Goal: Information Seeking & Learning: Learn about a topic

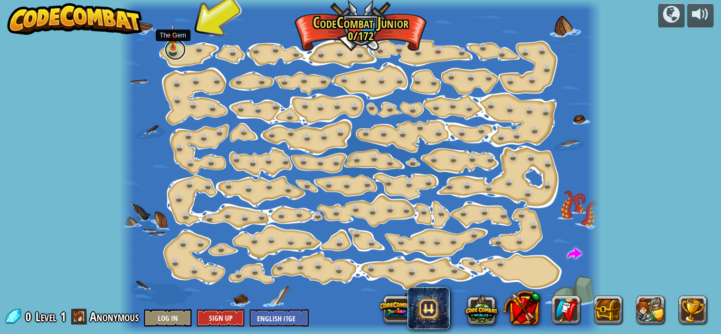
click at [170, 51] on link at bounding box center [175, 49] width 21 height 21
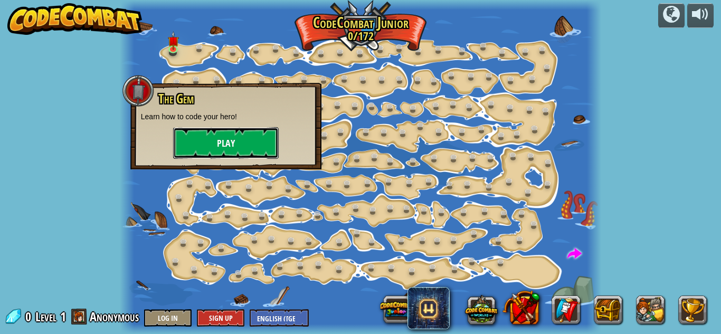
click at [214, 143] on button "Play" at bounding box center [226, 143] width 106 height 32
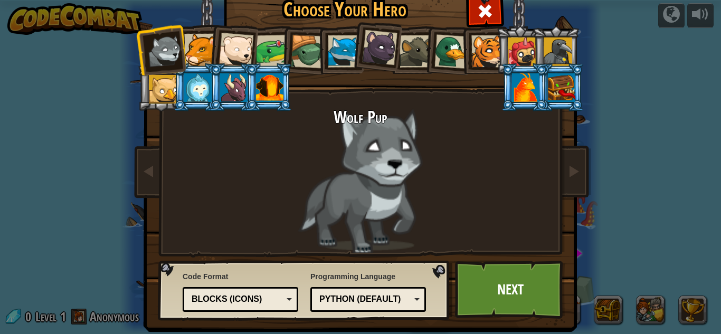
click at [345, 53] on div at bounding box center [344, 51] width 32 height 32
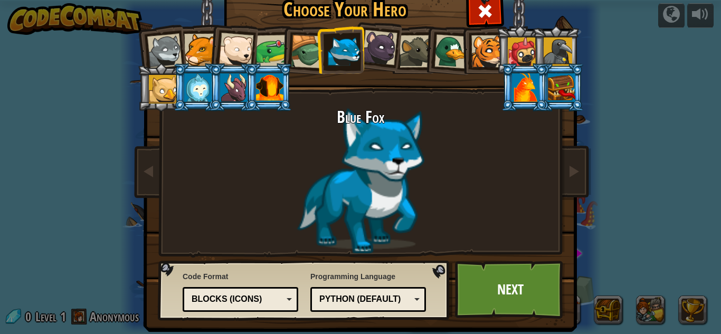
click at [372, 58] on div at bounding box center [379, 47] width 35 height 35
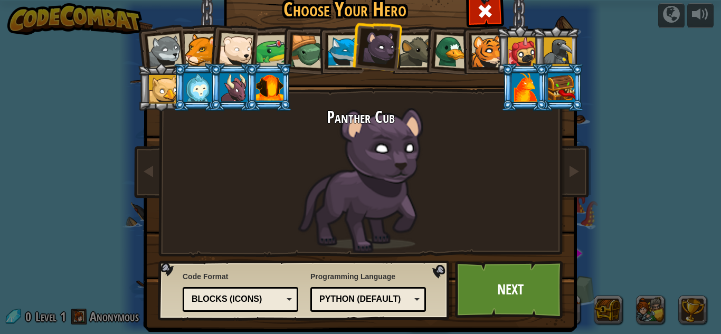
click at [404, 55] on div at bounding box center [416, 51] width 32 height 32
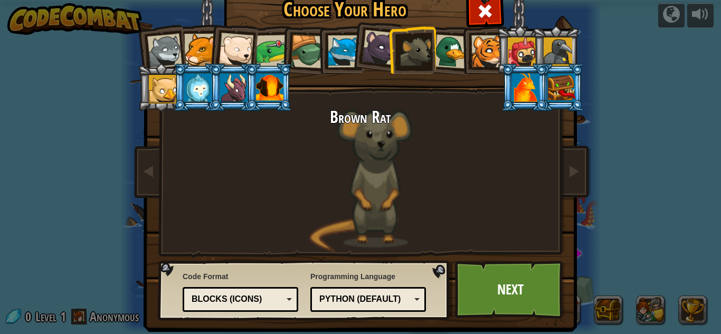
click at [441, 52] on div at bounding box center [451, 51] width 34 height 34
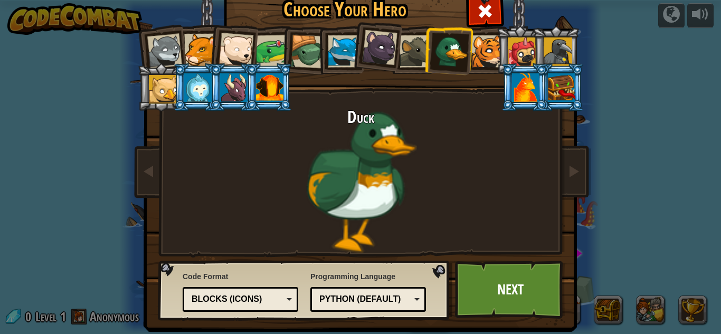
click at [306, 57] on div at bounding box center [308, 52] width 34 height 34
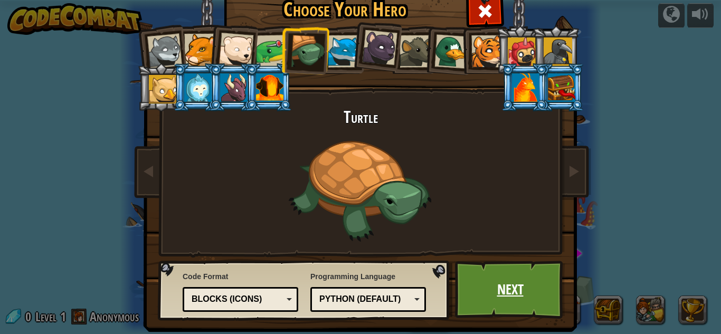
click at [504, 299] on link "Next" at bounding box center [510, 290] width 110 height 58
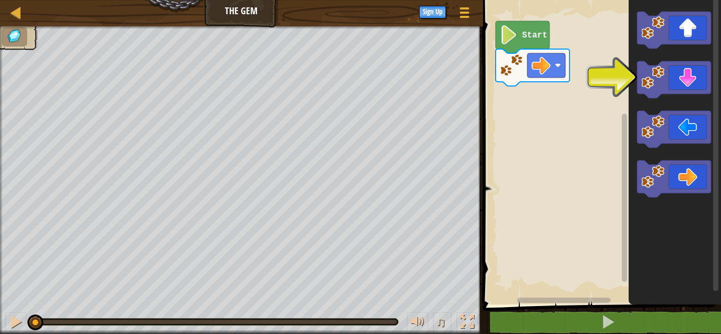
click at [633, 68] on icon "Blockly Workspace" at bounding box center [675, 150] width 92 height 310
click at [667, 89] on icon "Blockly Workspace" at bounding box center [674, 79] width 74 height 37
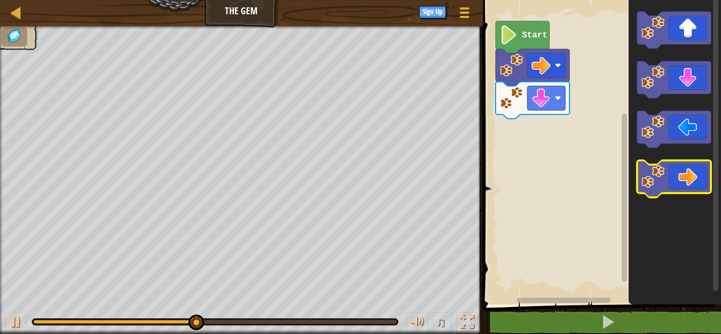
click at [697, 171] on icon "Blockly Workspace" at bounding box center [674, 178] width 74 height 37
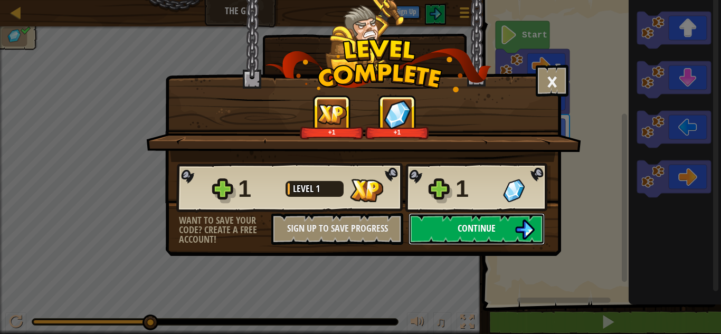
click at [458, 225] on span "Continue" at bounding box center [477, 228] width 38 height 13
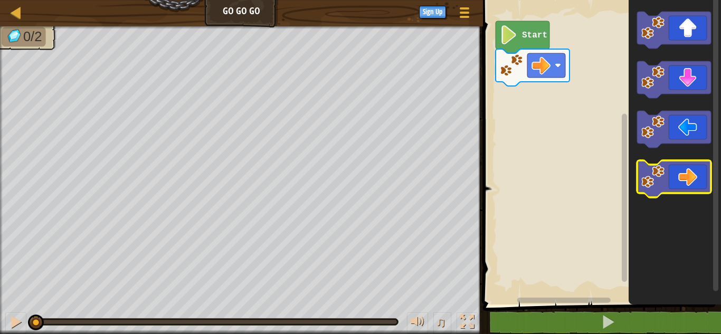
click at [680, 183] on icon "Blockly Workspace" at bounding box center [674, 178] width 74 height 37
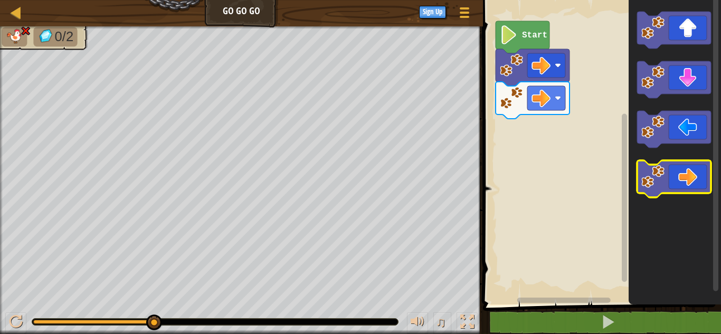
click at [674, 178] on icon "Blockly Workspace" at bounding box center [674, 178] width 74 height 37
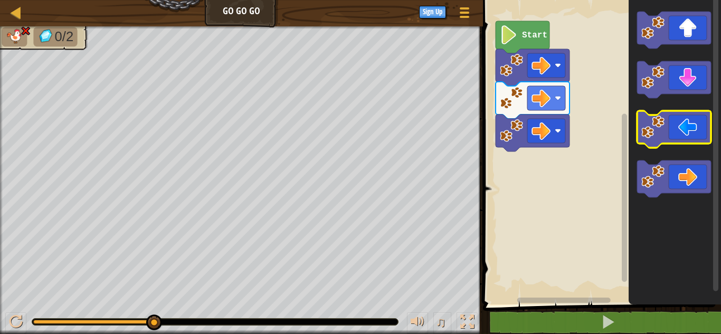
click at [662, 130] on image "Blockly Workspace" at bounding box center [652, 127] width 23 height 23
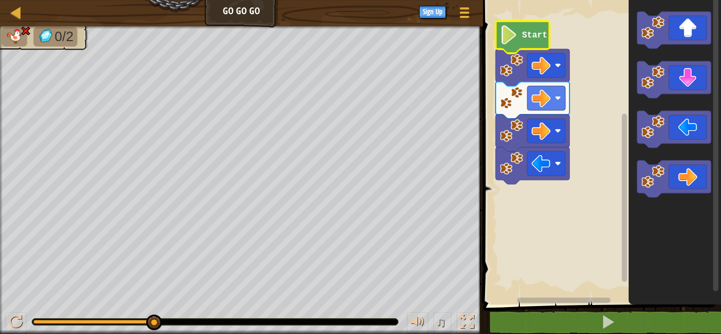
click at [509, 41] on image "Blockly Workspace" at bounding box center [509, 34] width 18 height 19
drag, startPoint x: 13, startPoint y: 317, endPoint x: 20, endPoint y: 313, distance: 7.6
click at [14, 316] on div at bounding box center [16, 322] width 14 height 14
click at [506, 41] on image "Blockly Workspace" at bounding box center [509, 34] width 18 height 19
click at [14, 319] on div at bounding box center [16, 322] width 14 height 14
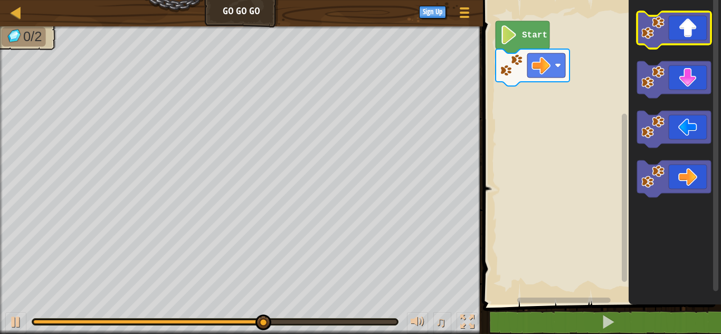
click at [686, 37] on icon "Blockly Workspace" at bounding box center [674, 30] width 74 height 37
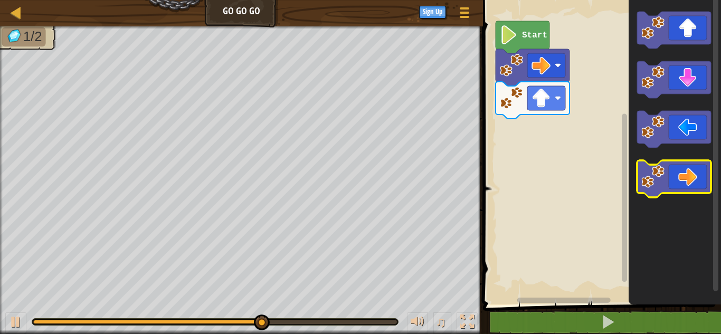
click at [675, 175] on icon "Blockly Workspace" at bounding box center [674, 178] width 74 height 37
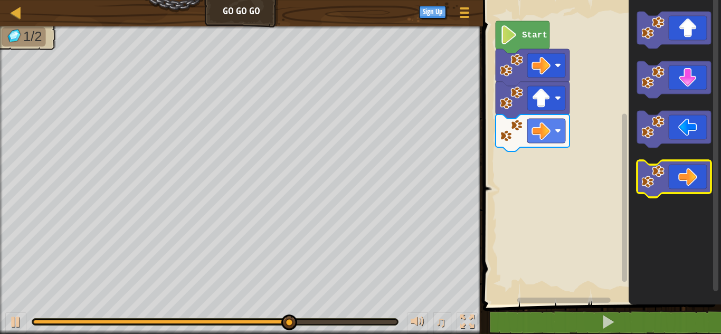
click at [693, 180] on icon "Blockly Workspace" at bounding box center [674, 178] width 74 height 37
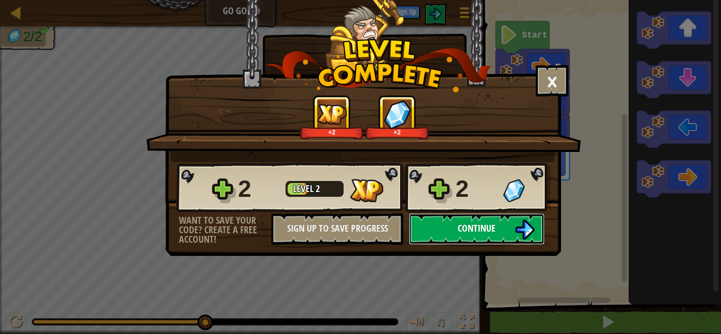
click at [482, 226] on span "Continue" at bounding box center [477, 228] width 38 height 13
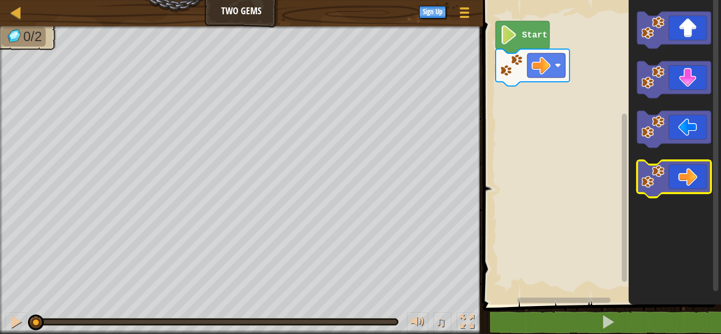
click at [672, 168] on icon "Blockly Workspace" at bounding box center [674, 178] width 74 height 37
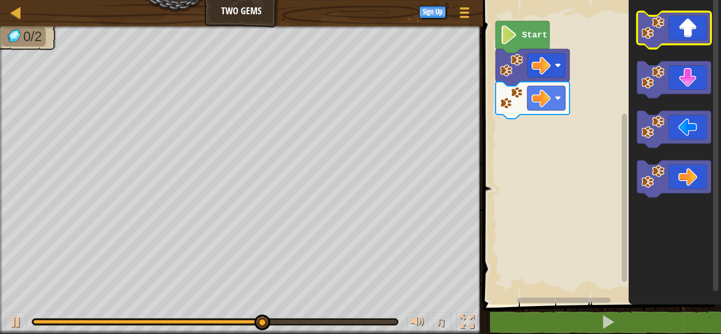
click at [685, 25] on icon "Blockly Workspace" at bounding box center [674, 30] width 74 height 37
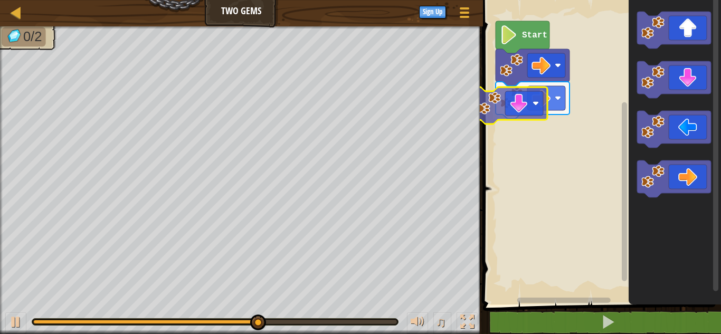
click at [522, 93] on div "Start" at bounding box center [600, 150] width 241 height 310
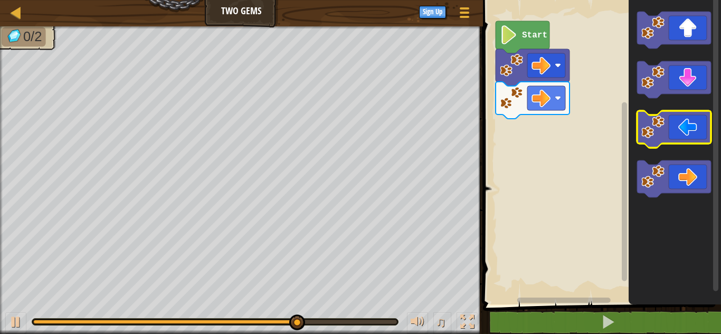
click at [694, 134] on icon "Blockly Workspace" at bounding box center [674, 129] width 74 height 37
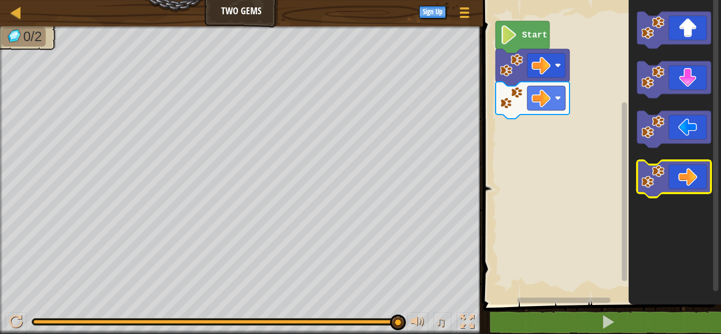
click at [652, 179] on image "Blockly Workspace" at bounding box center [652, 176] width 23 height 23
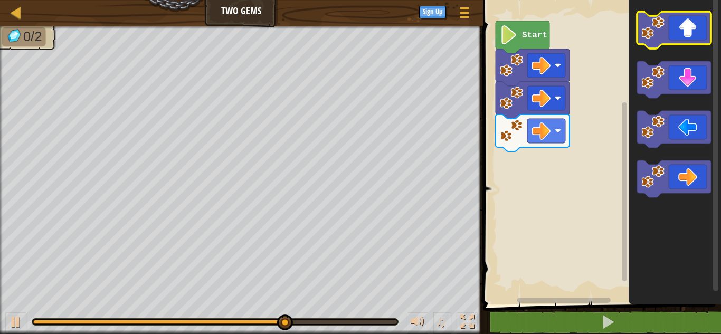
click at [652, 36] on image "Blockly Workspace" at bounding box center [652, 27] width 23 height 23
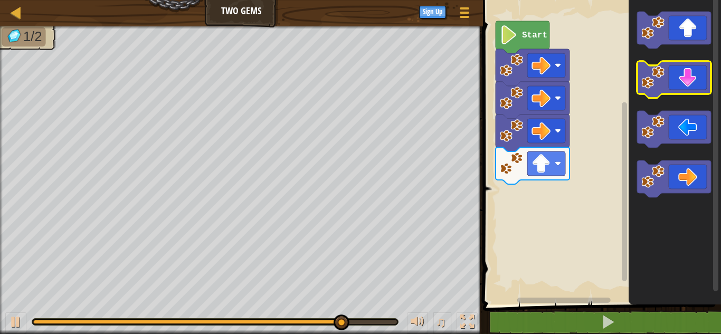
click at [668, 79] on icon "Blockly Workspace" at bounding box center [674, 79] width 74 height 37
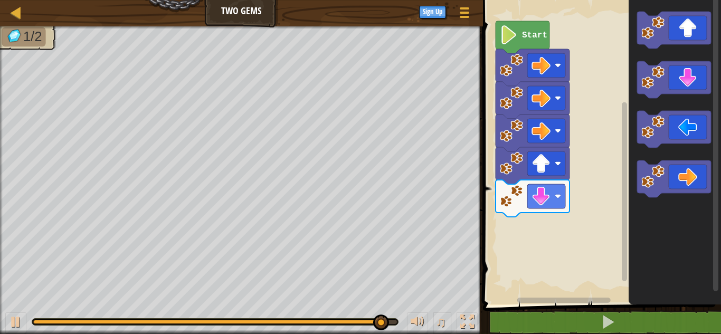
click at [675, 55] on icon "Blockly Workspace" at bounding box center [675, 150] width 92 height 310
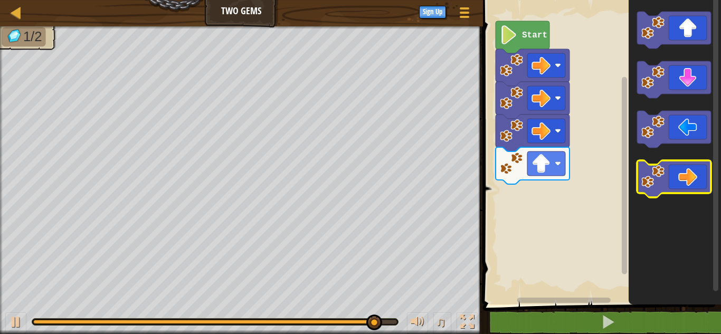
click at [654, 175] on image "Blockly Workspace" at bounding box center [652, 176] width 23 height 23
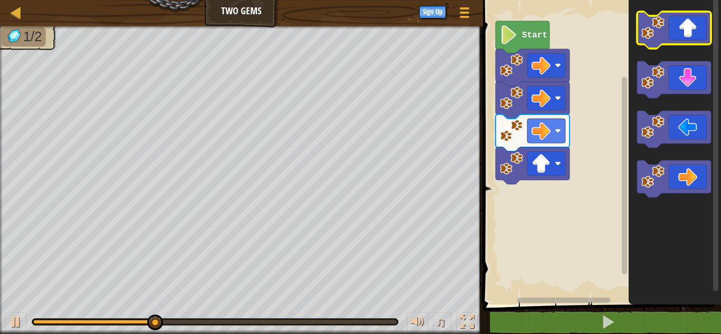
click at [675, 36] on icon "Blockly Workspace" at bounding box center [674, 30] width 74 height 37
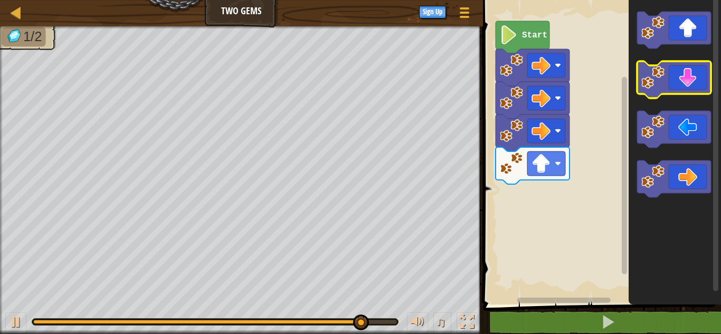
click at [698, 82] on icon "Blockly Workspace" at bounding box center [674, 79] width 74 height 37
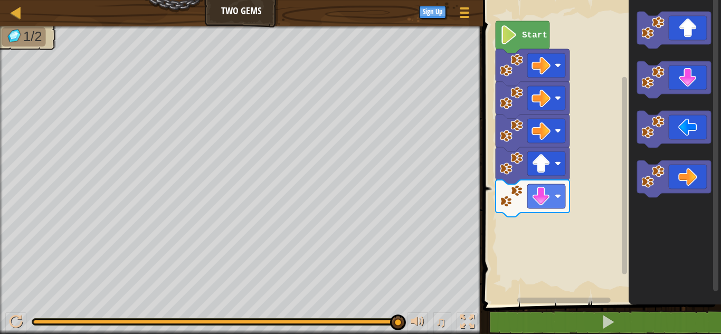
click at [619, 209] on rect "Blockly Workspace" at bounding box center [600, 150] width 241 height 310
click at [685, 173] on icon "Blockly Workspace" at bounding box center [674, 178] width 74 height 37
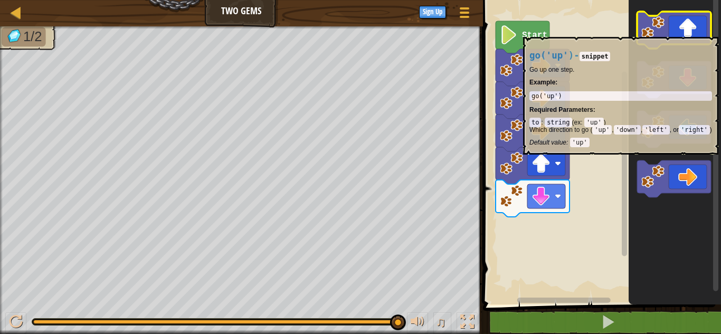
click at [669, 32] on icon "Blockly Workspace" at bounding box center [674, 30] width 74 height 37
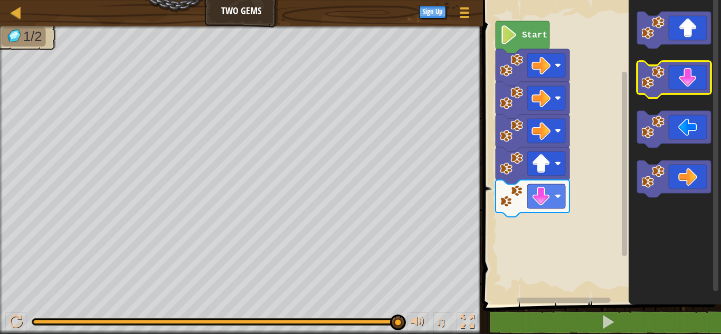
click at [693, 75] on icon "Blockly Workspace" at bounding box center [674, 79] width 74 height 37
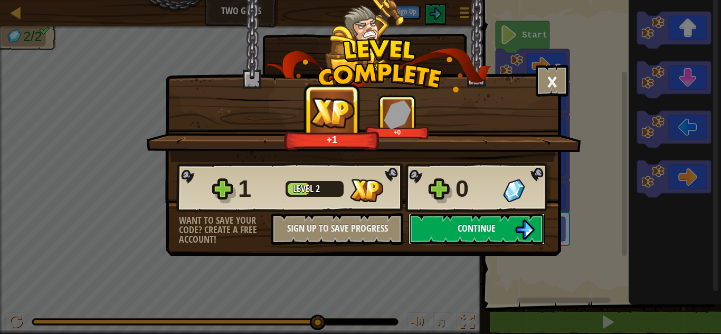
click at [470, 224] on span "Continue" at bounding box center [477, 228] width 38 height 13
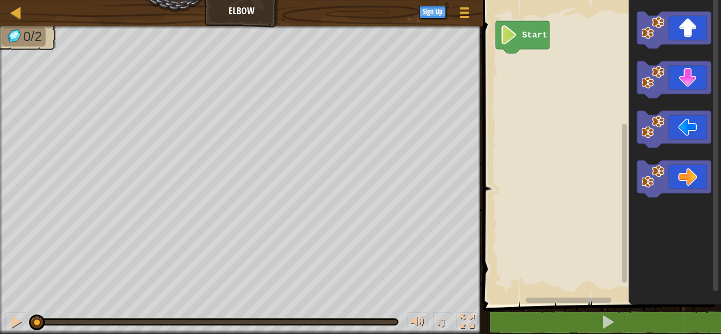
click at [697, 58] on icon "Blockly Workspace" at bounding box center [675, 150] width 92 height 310
click at [694, 33] on icon "Blockly Workspace" at bounding box center [674, 30] width 74 height 37
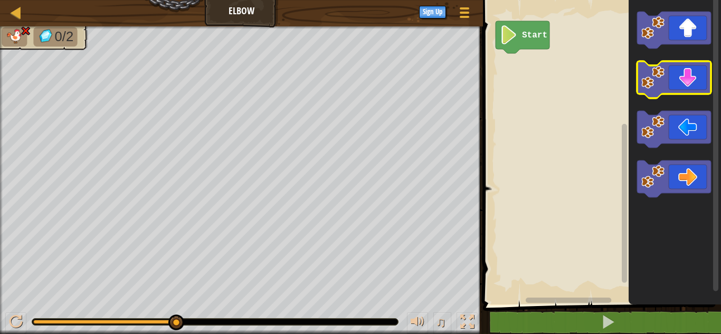
click at [699, 83] on icon "Blockly Workspace" at bounding box center [674, 79] width 74 height 37
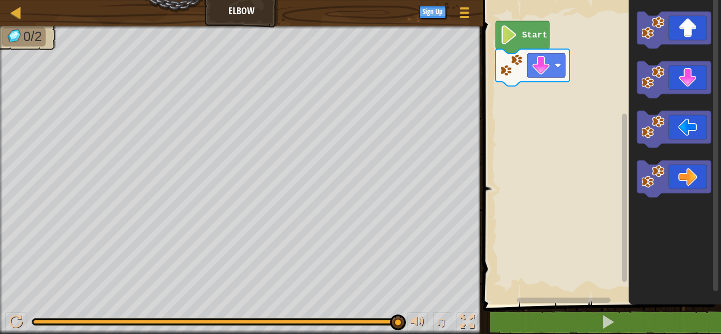
click at [692, 71] on icon "Blockly Workspace" at bounding box center [675, 150] width 92 height 310
click at [683, 86] on icon "Blockly Workspace" at bounding box center [674, 79] width 74 height 37
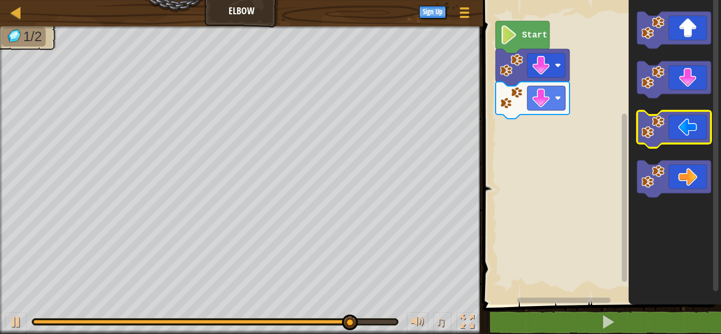
click at [671, 122] on icon "Blockly Workspace" at bounding box center [674, 129] width 74 height 37
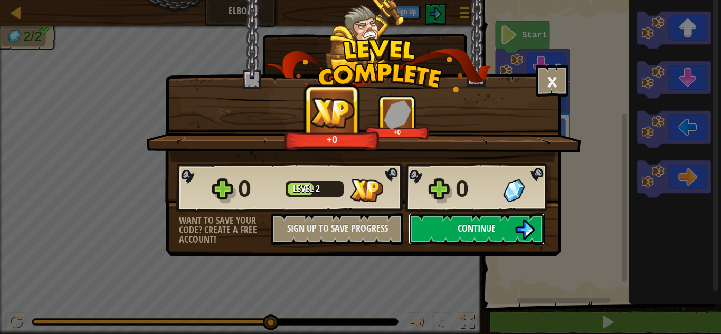
click at [472, 228] on span "Continue" at bounding box center [477, 228] width 38 height 13
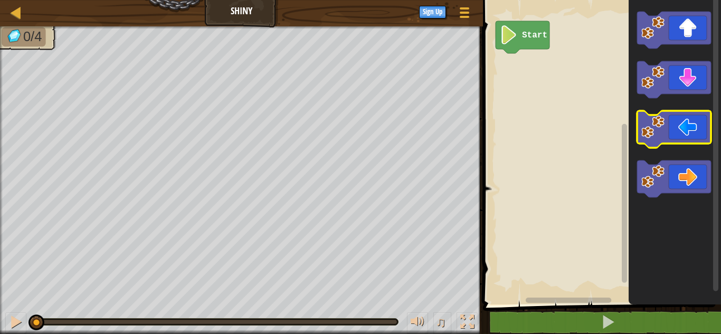
click at [665, 119] on icon "Blockly Workspace" at bounding box center [674, 129] width 74 height 37
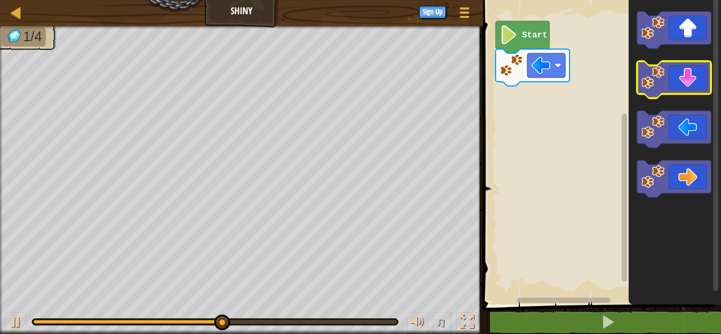
click at [698, 83] on icon "Blockly Workspace" at bounding box center [674, 79] width 74 height 37
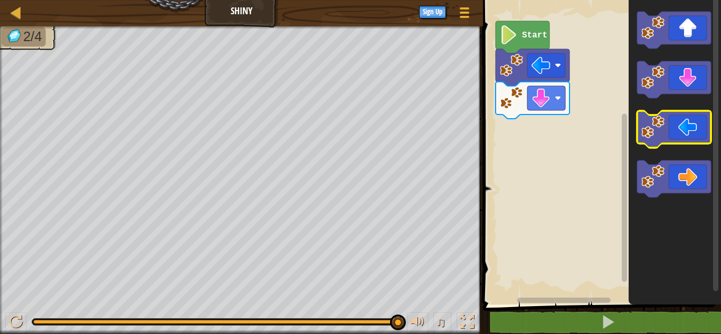
click at [652, 123] on image "Blockly Workspace" at bounding box center [652, 127] width 23 height 23
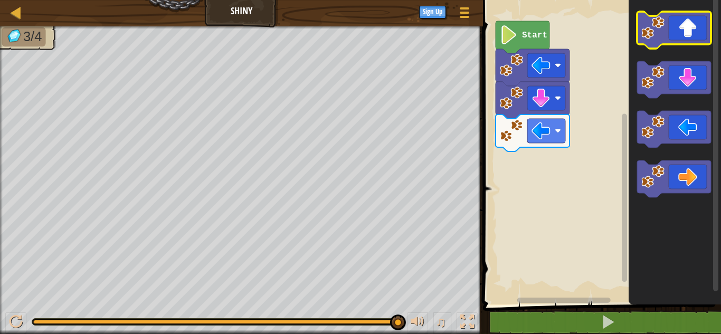
click at [665, 21] on g "Blockly Workspace" at bounding box center [674, 30] width 74 height 37
click at [682, 35] on icon "Blockly Workspace" at bounding box center [674, 30] width 74 height 37
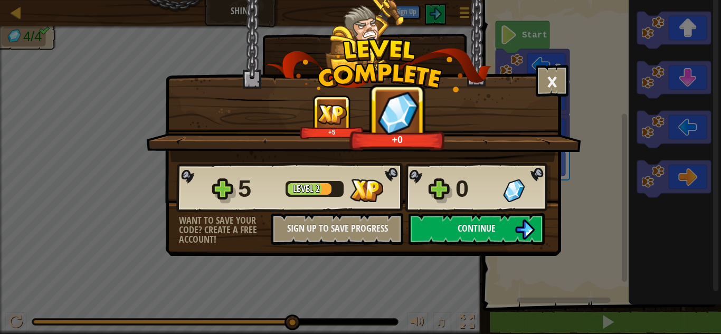
click at [489, 211] on div "5 Level 2 0" at bounding box center [363, 188] width 374 height 51
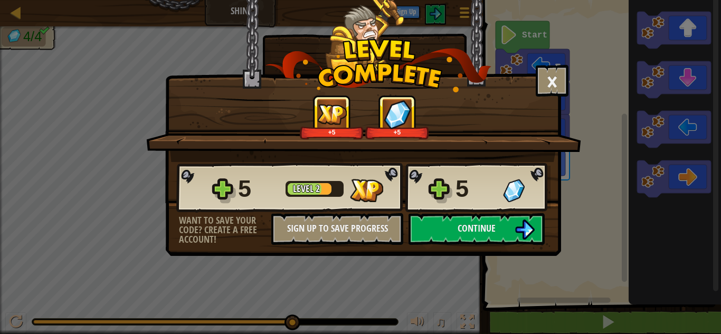
click at [445, 260] on div "× How fun was this level? +5 +5 Reticulating Splines... 5 Level 2 5 Want to sav…" at bounding box center [360, 167] width 721 height 334
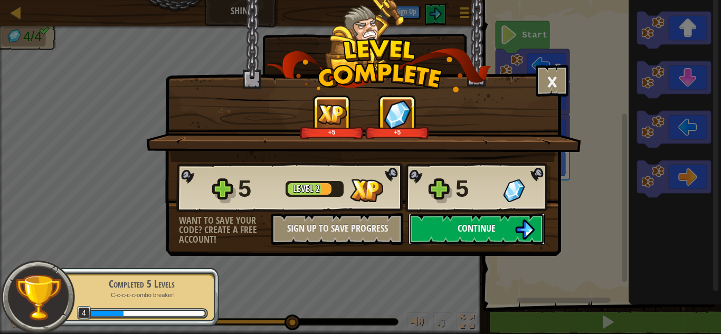
click at [472, 233] on span "Continue" at bounding box center [477, 228] width 38 height 13
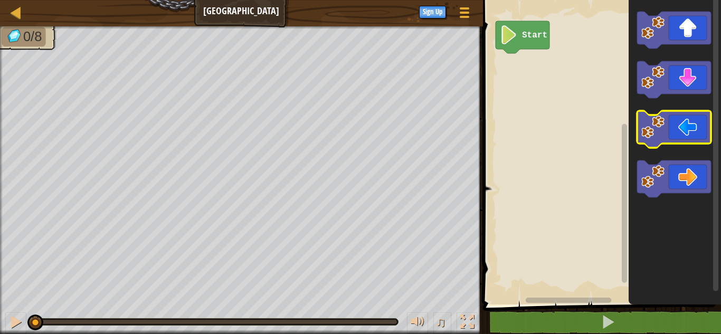
click at [700, 127] on icon "Blockly Workspace" at bounding box center [674, 129] width 74 height 37
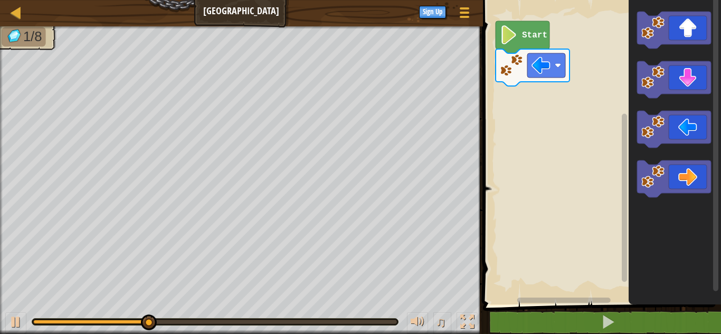
click at [679, 10] on icon "Blockly Workspace" at bounding box center [675, 150] width 92 height 310
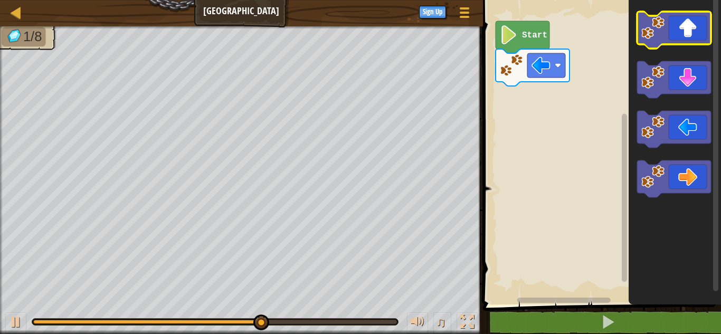
click at [675, 32] on icon "Blockly Workspace" at bounding box center [674, 30] width 74 height 37
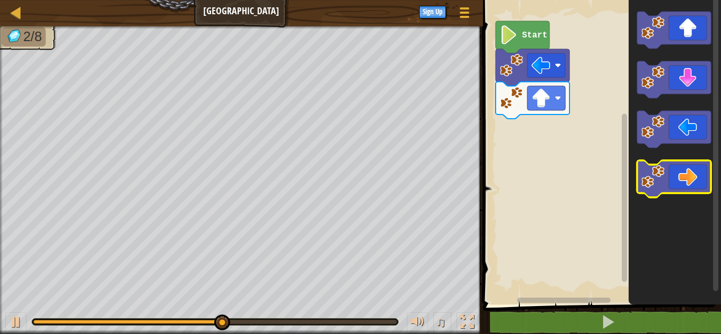
click at [649, 182] on image "Blockly Workspace" at bounding box center [652, 176] width 23 height 23
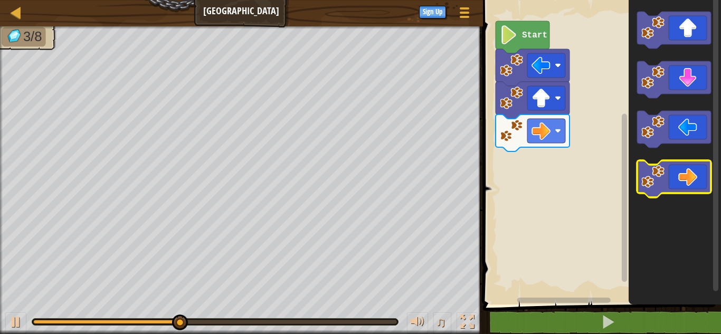
click at [661, 179] on image "Blockly Workspace" at bounding box center [652, 176] width 23 height 23
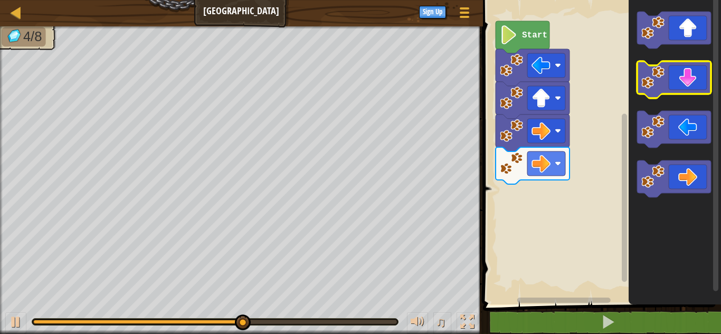
click at [667, 80] on icon "Blockly Workspace" at bounding box center [674, 79] width 74 height 37
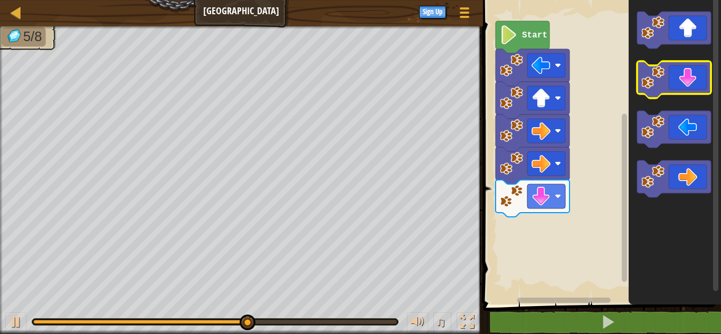
click at [676, 83] on icon "Blockly Workspace" at bounding box center [674, 79] width 74 height 37
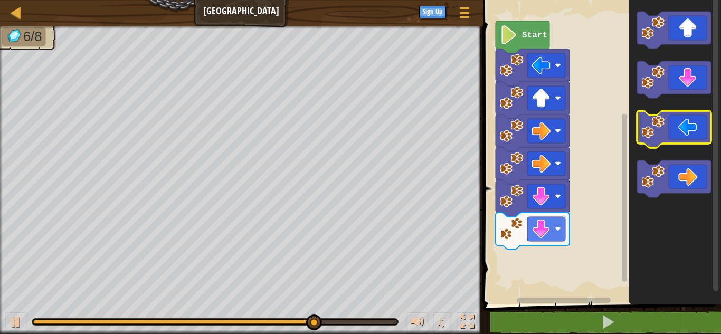
click at [677, 118] on icon "Blockly Workspace" at bounding box center [674, 129] width 74 height 37
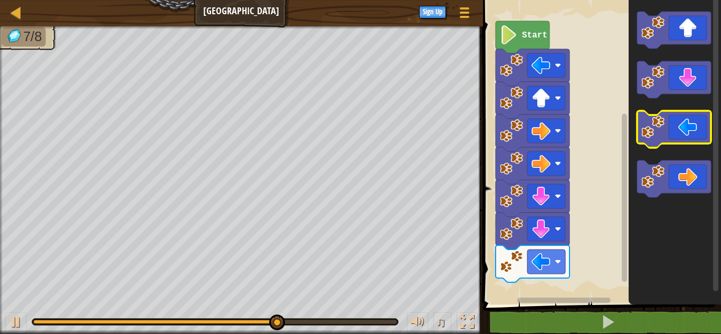
click at [677, 118] on icon "Blockly Workspace" at bounding box center [674, 129] width 74 height 37
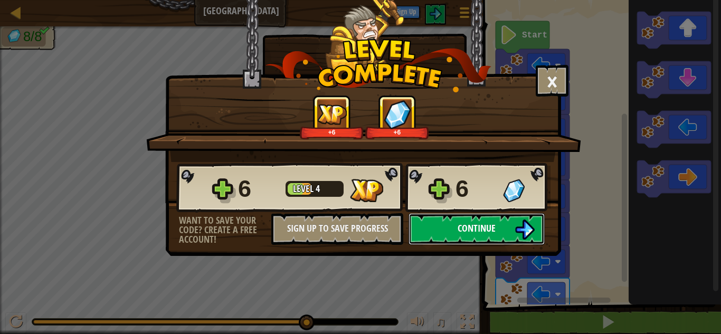
click at [493, 223] on span "Continue" at bounding box center [477, 228] width 38 height 13
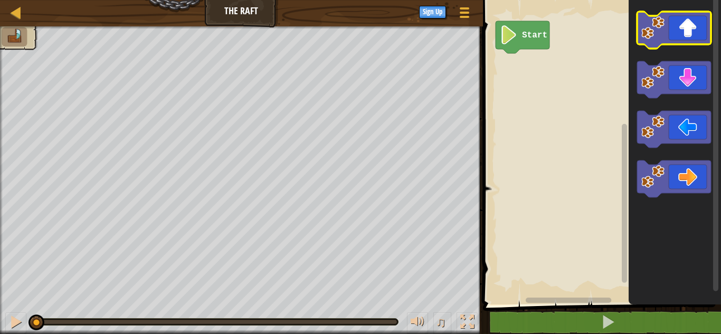
click at [683, 29] on icon "Blockly Workspace" at bounding box center [674, 30] width 74 height 37
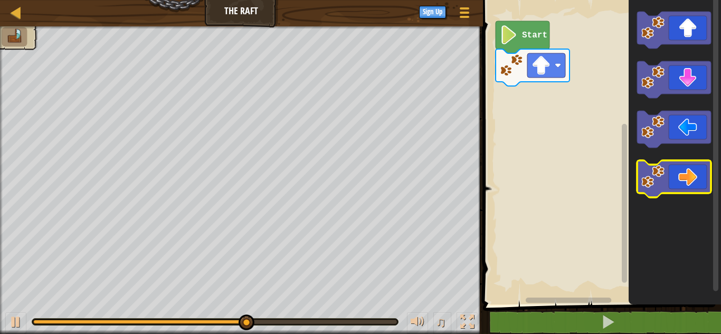
click at [698, 184] on icon "Blockly Workspace" at bounding box center [674, 178] width 74 height 37
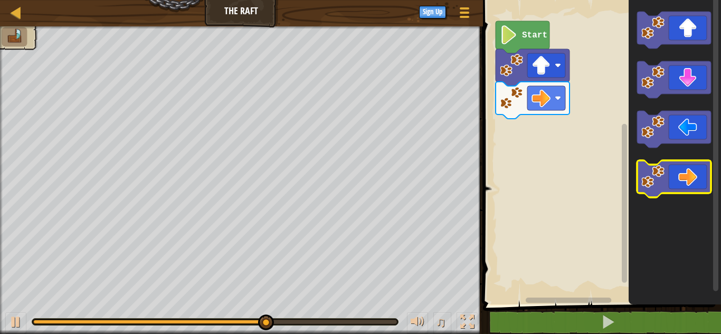
click at [705, 174] on icon "Blockly Workspace" at bounding box center [674, 178] width 74 height 37
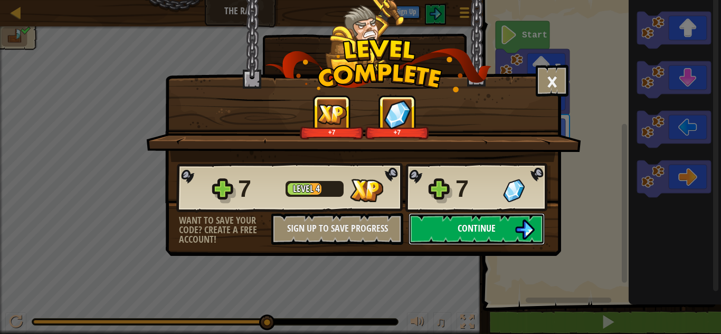
click at [443, 228] on button "Continue" at bounding box center [477, 229] width 136 height 32
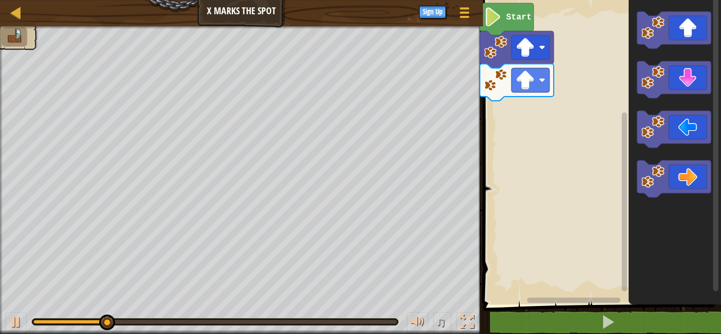
click at [472, 83] on div "Map X Marks the Spot Game Menu Sign Up 1 הההההההההההההההההההההההההההההההההההההה…" at bounding box center [360, 167] width 721 height 334
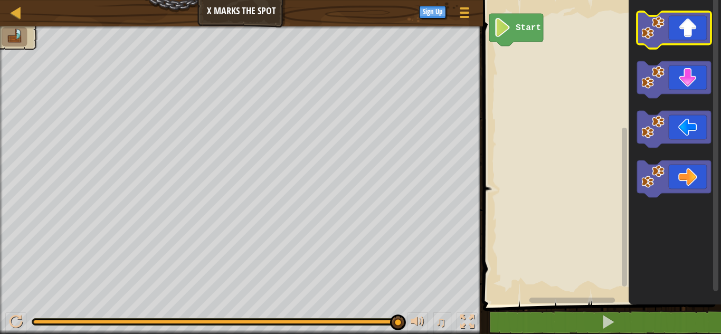
click at [670, 38] on icon "Blockly Workspace" at bounding box center [674, 30] width 74 height 37
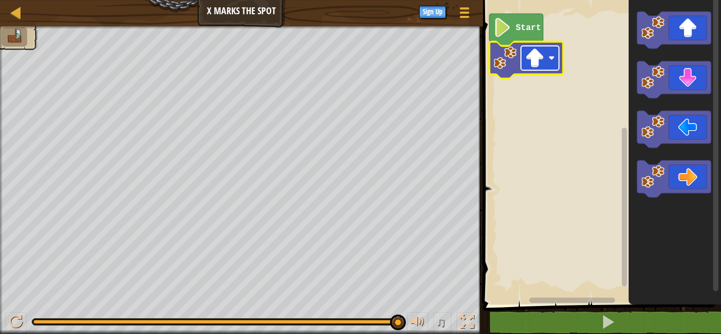
click at [550, 62] on rect "Blockly Workspace" at bounding box center [540, 58] width 38 height 24
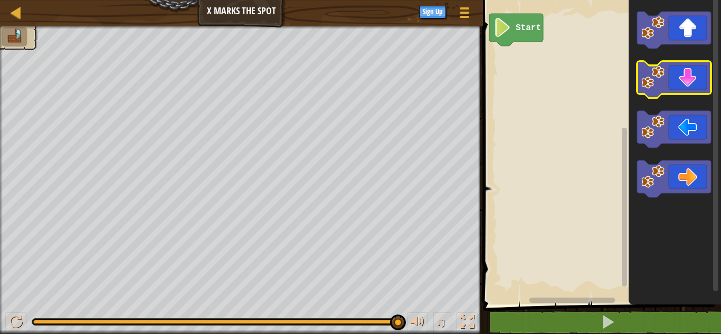
click at [668, 85] on icon "Blockly Workspace" at bounding box center [674, 79] width 74 height 37
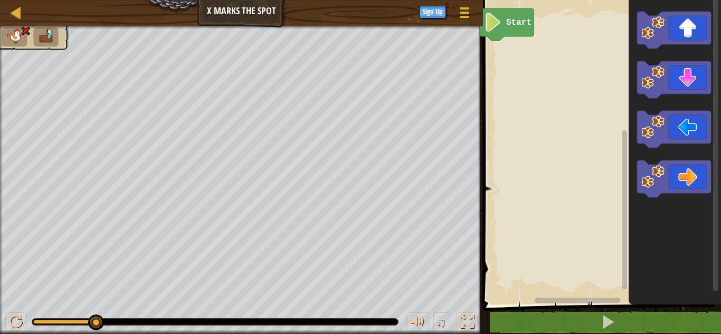
click at [716, 2] on rect "Blockly Workspace" at bounding box center [715, 143] width 5 height 295
click at [687, 30] on icon "Blockly Workspace" at bounding box center [674, 30] width 74 height 37
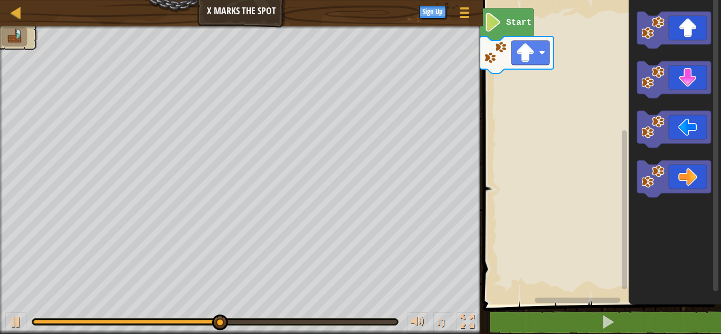
click at [666, 154] on icon "Blockly Workspace" at bounding box center [675, 150] width 92 height 310
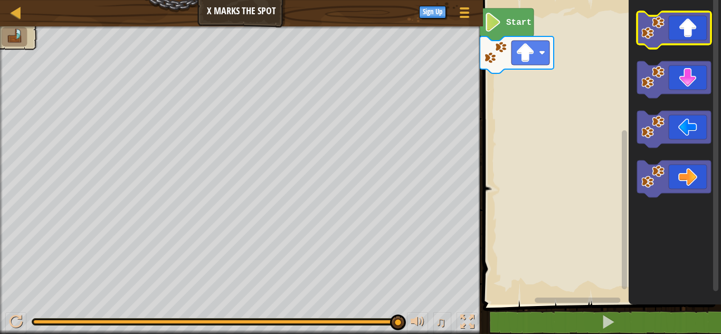
click at [689, 11] on icon "Blockly Workspace" at bounding box center [675, 150] width 92 height 310
click at [590, 132] on div "Start" at bounding box center [600, 150] width 241 height 310
click at [651, 30] on image "Blockly Workspace" at bounding box center [652, 27] width 23 height 23
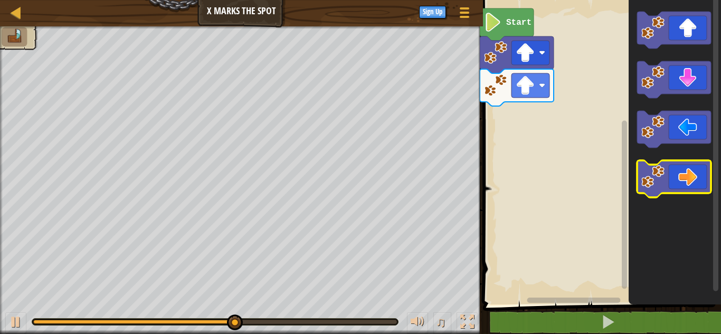
click at [693, 166] on icon "Blockly Workspace" at bounding box center [674, 178] width 74 height 37
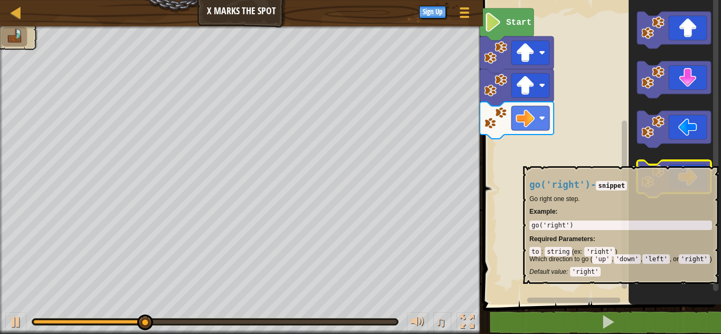
click at [700, 162] on icon "Blockly Workspace" at bounding box center [674, 178] width 74 height 37
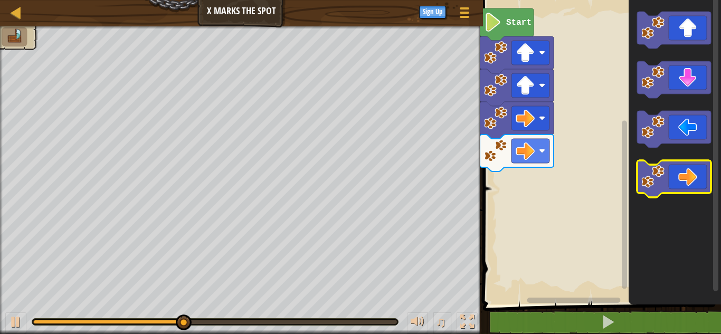
click at [703, 162] on icon "Blockly Workspace" at bounding box center [674, 178] width 74 height 37
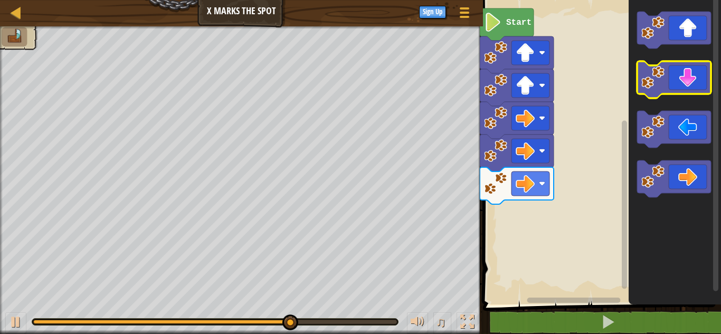
click at [688, 84] on icon "Blockly Workspace" at bounding box center [674, 79] width 74 height 37
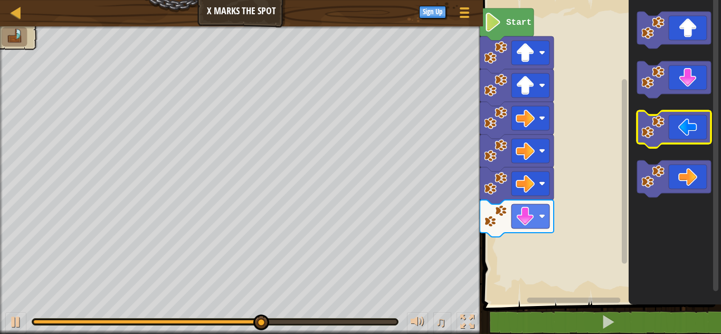
click at [642, 140] on icon "Blockly Workspace" at bounding box center [674, 129] width 74 height 37
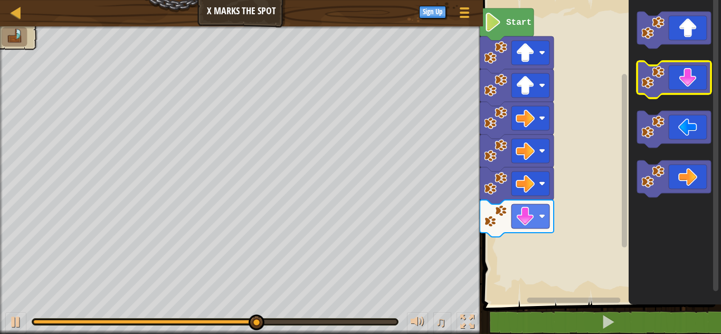
click at [663, 71] on image "Blockly Workspace" at bounding box center [652, 77] width 23 height 23
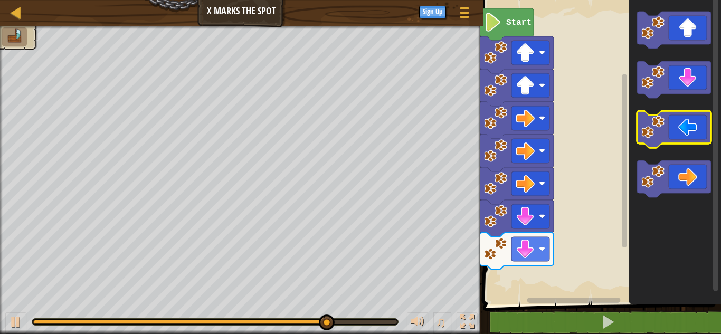
click at [649, 139] on icon "Blockly Workspace" at bounding box center [674, 129] width 74 height 37
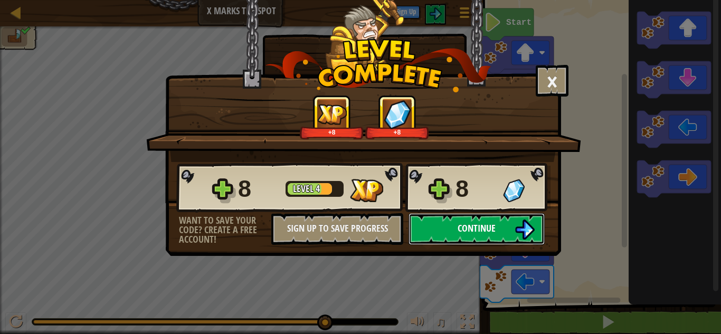
click at [494, 228] on span "Continue" at bounding box center [477, 228] width 38 height 13
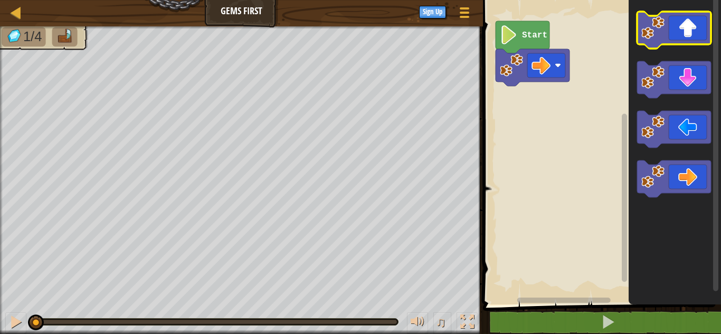
click at [698, 14] on icon "Blockly Workspace" at bounding box center [674, 30] width 74 height 37
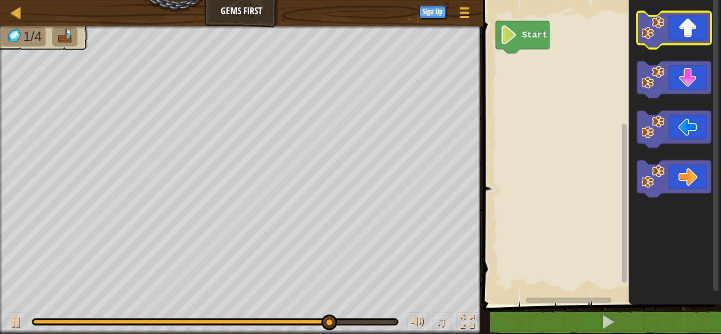
click at [657, 25] on image "Blockly Workspace" at bounding box center [652, 27] width 23 height 23
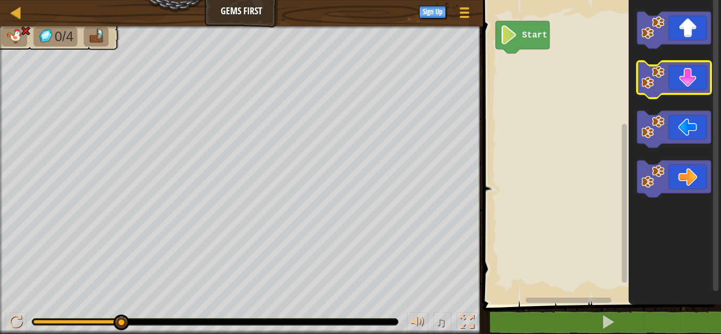
click at [660, 79] on image "Blockly Workspace" at bounding box center [652, 77] width 23 height 23
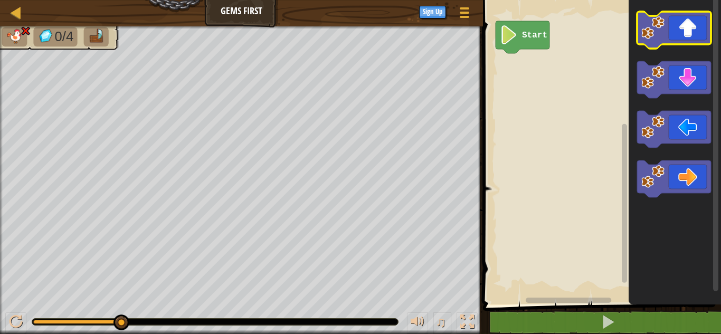
click at [675, 37] on icon "Blockly Workspace" at bounding box center [674, 30] width 74 height 37
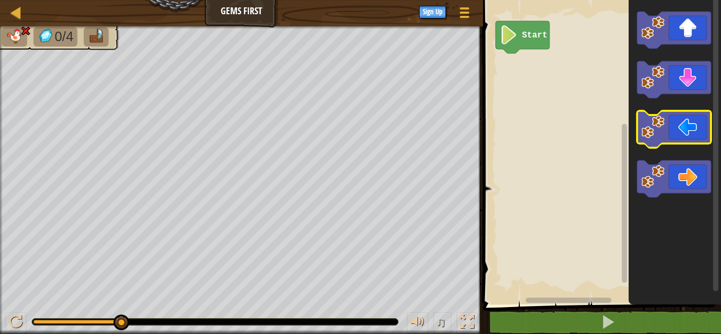
click at [678, 124] on icon "Blockly Workspace" at bounding box center [674, 129] width 74 height 37
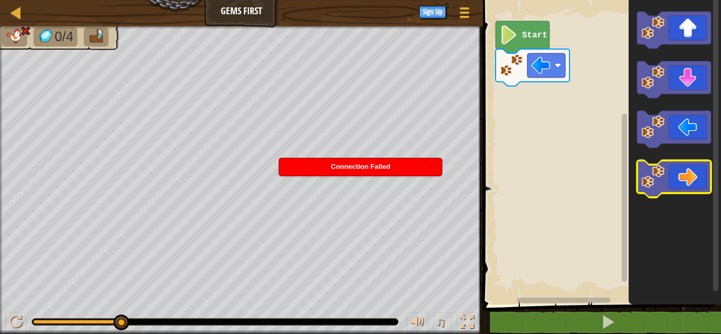
click at [669, 182] on icon "Blockly Workspace" at bounding box center [674, 178] width 74 height 37
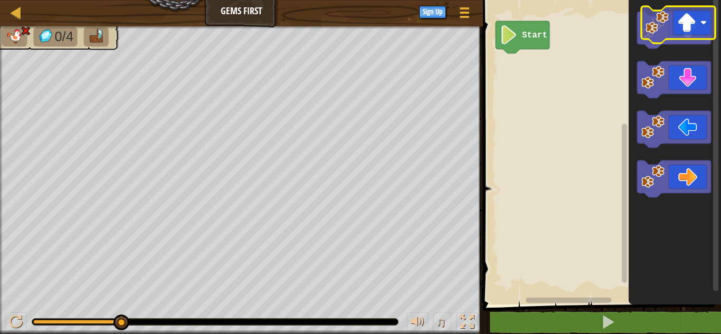
click at [690, 34] on icon "Blockly Workspace" at bounding box center [674, 30] width 74 height 37
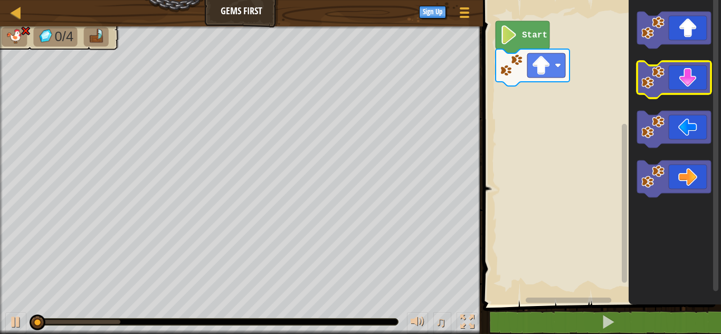
click at [697, 77] on icon "Blockly Workspace" at bounding box center [674, 79] width 74 height 37
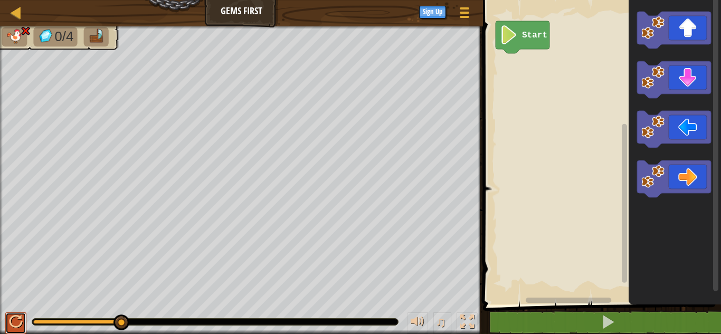
click at [18, 319] on div at bounding box center [16, 322] width 14 height 14
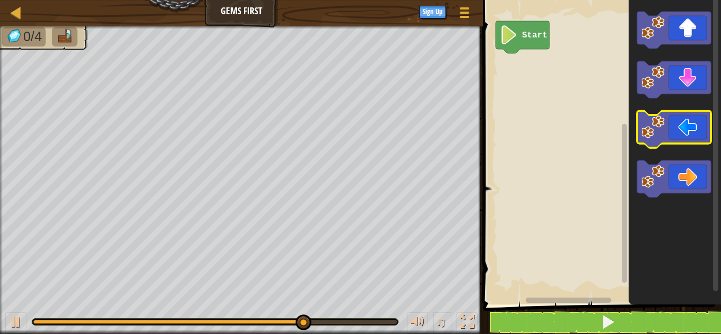
click at [670, 131] on icon "Blockly Workspace" at bounding box center [674, 129] width 74 height 37
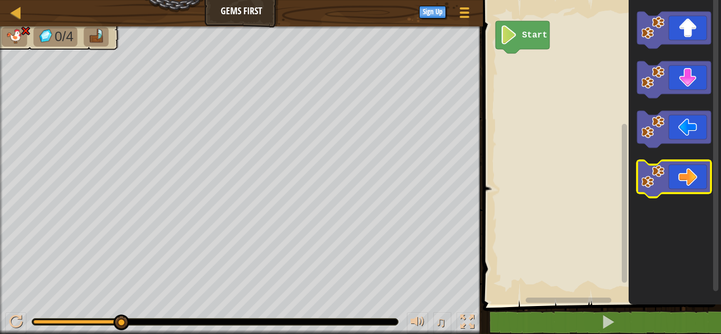
click at [698, 180] on icon "Blockly Workspace" at bounding box center [674, 178] width 74 height 37
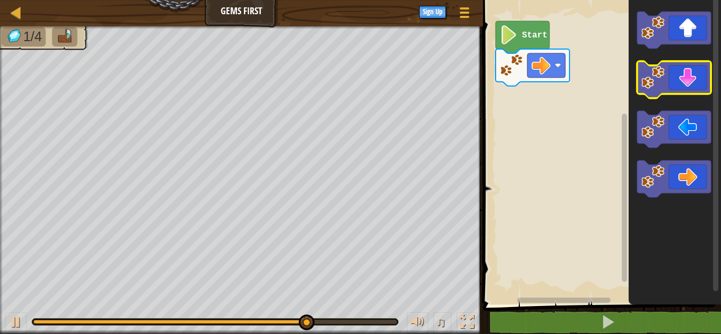
click at [702, 71] on icon "Blockly Workspace" at bounding box center [674, 79] width 74 height 37
click at [694, 75] on icon "Blockly Workspace" at bounding box center [674, 79] width 74 height 37
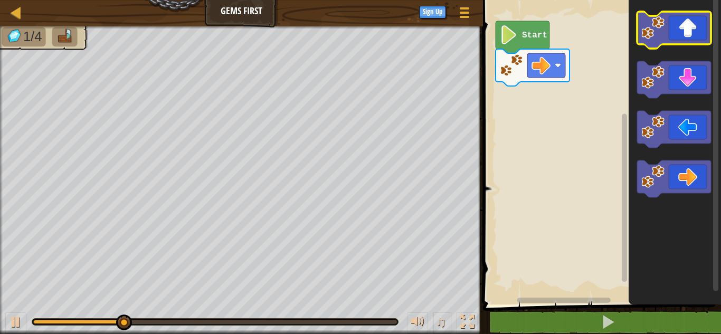
click at [702, 27] on icon "Blockly Workspace" at bounding box center [674, 30] width 74 height 37
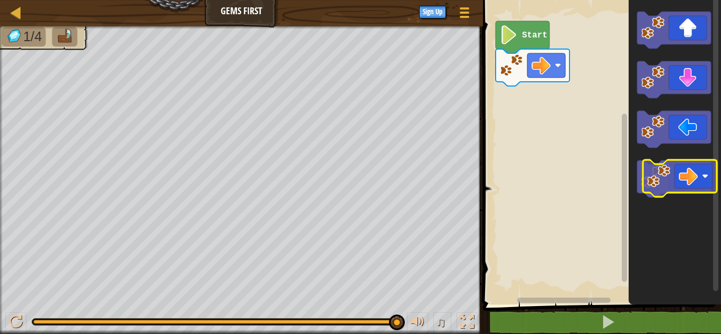
click at [665, 168] on g "Blockly Workspace" at bounding box center [674, 178] width 74 height 37
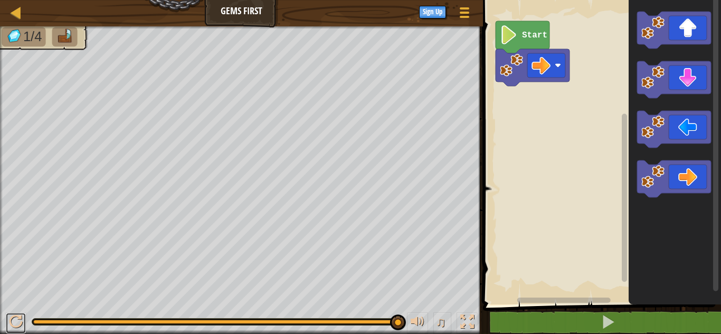
drag, startPoint x: 16, startPoint y: 325, endPoint x: 40, endPoint y: 329, distance: 24.1
click at [35, 329] on div "♫" at bounding box center [241, 320] width 483 height 32
click at [13, 316] on div at bounding box center [16, 322] width 14 height 14
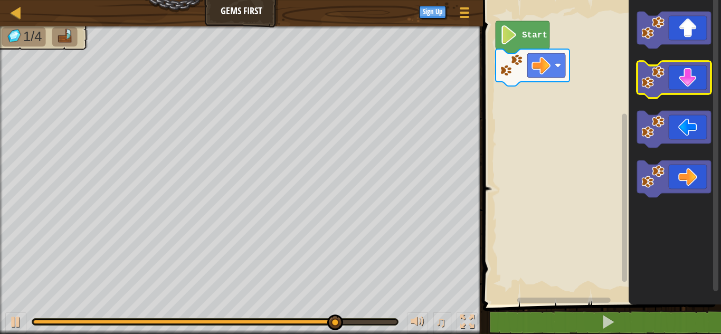
click at [680, 81] on icon "Blockly Workspace" at bounding box center [674, 79] width 74 height 37
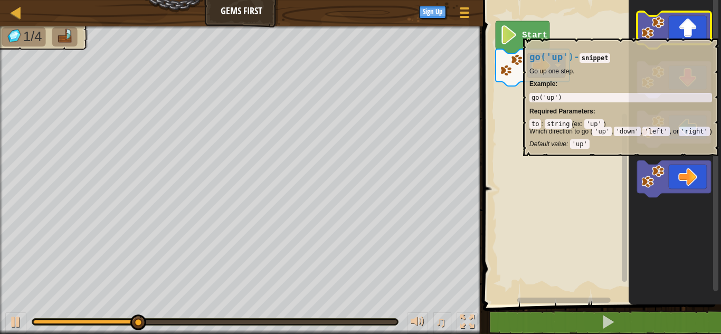
click at [681, 35] on icon "Blockly Workspace" at bounding box center [674, 30] width 74 height 37
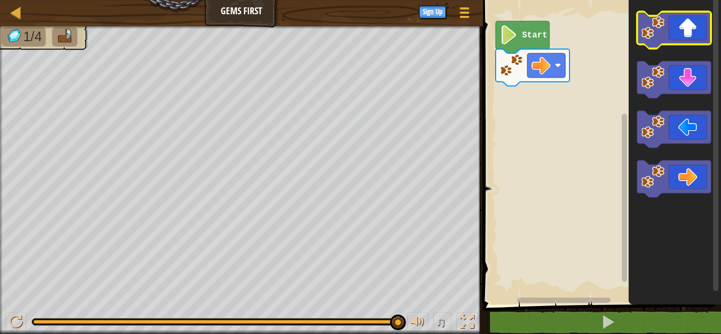
click at [691, 30] on icon "Blockly Workspace" at bounding box center [674, 30] width 74 height 37
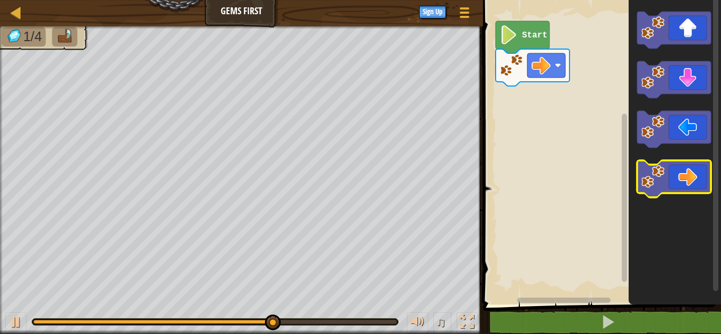
click at [674, 166] on icon "Blockly Workspace" at bounding box center [674, 178] width 74 height 37
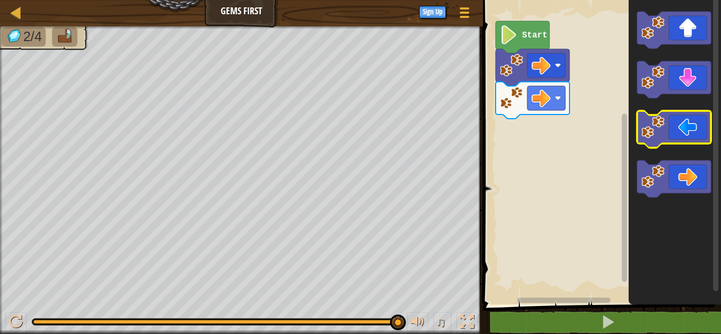
click at [661, 117] on image "Blockly Workspace" at bounding box center [652, 127] width 23 height 23
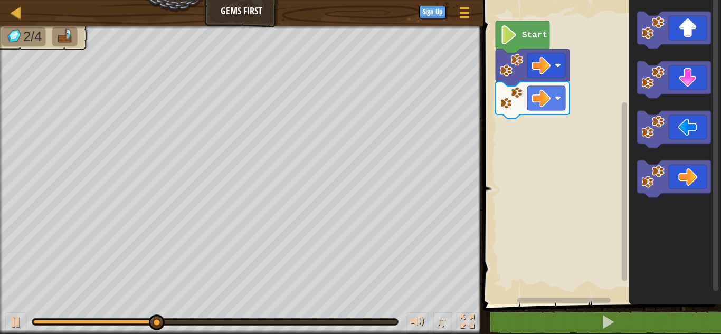
click at [652, 56] on icon "Blockly Workspace" at bounding box center [675, 150] width 92 height 310
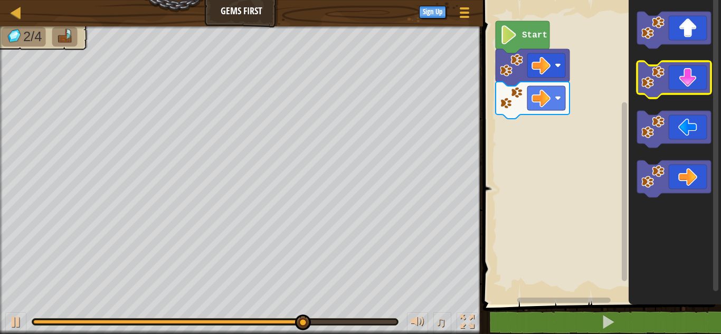
click at [669, 75] on icon "Blockly Workspace" at bounding box center [674, 79] width 74 height 37
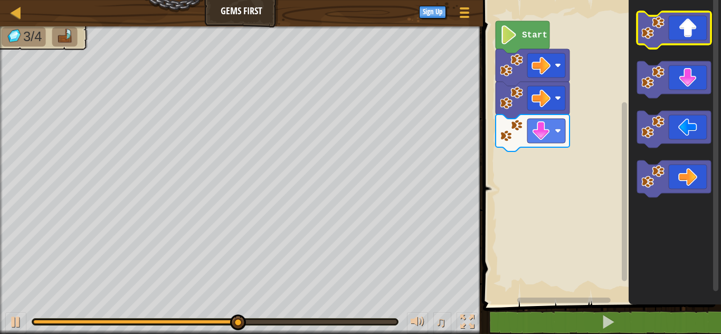
click at [672, 28] on icon "Blockly Workspace" at bounding box center [674, 30] width 74 height 37
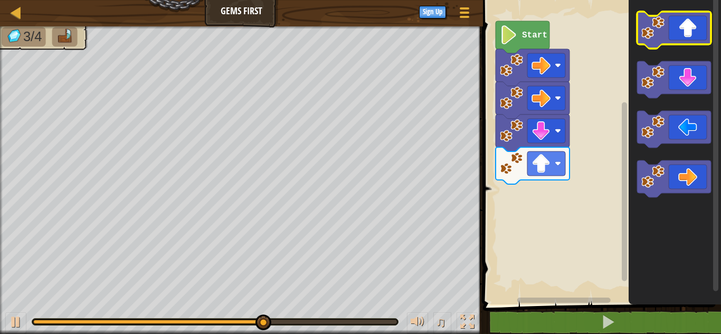
click at [672, 28] on icon "Blockly Workspace" at bounding box center [674, 30] width 74 height 37
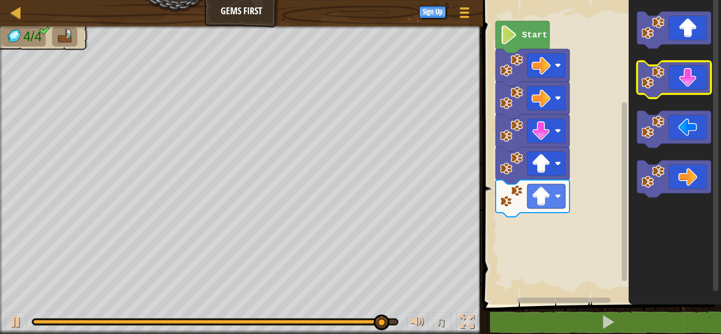
click at [692, 88] on icon "Blockly Workspace" at bounding box center [674, 79] width 74 height 37
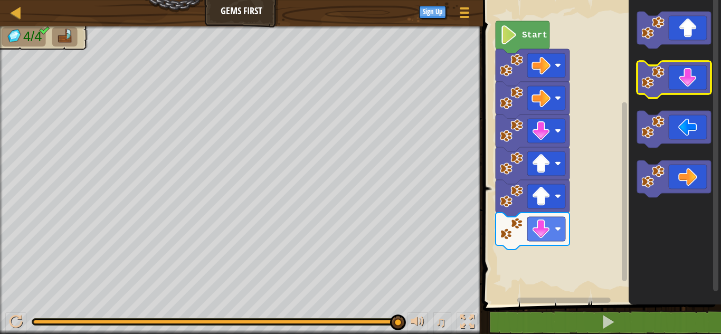
click at [677, 62] on icon "Blockly Workspace" at bounding box center [674, 79] width 74 height 37
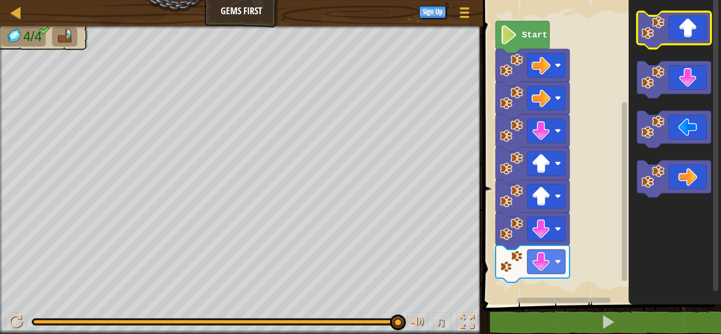
click at [689, 26] on icon "Blockly Workspace" at bounding box center [674, 30] width 74 height 37
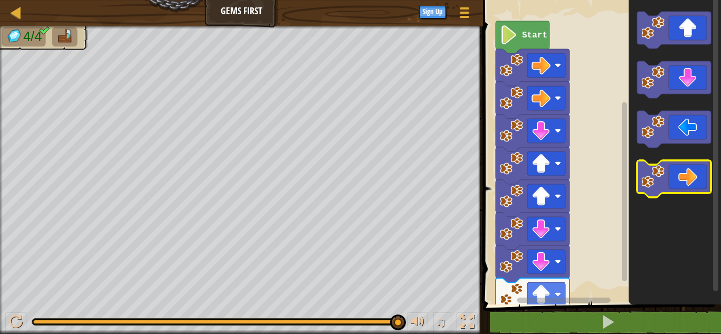
click at [705, 182] on icon "Blockly Workspace" at bounding box center [674, 178] width 74 height 37
click at [669, 192] on icon "Blockly Workspace" at bounding box center [674, 178] width 74 height 37
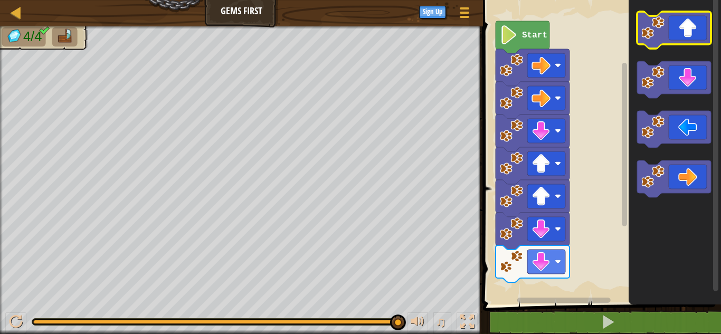
click at [687, 34] on icon "Blockly Workspace" at bounding box center [674, 30] width 74 height 37
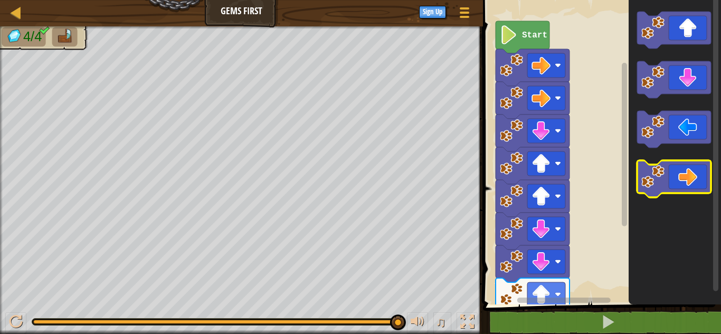
click at [642, 170] on image "Blockly Workspace" at bounding box center [652, 176] width 23 height 23
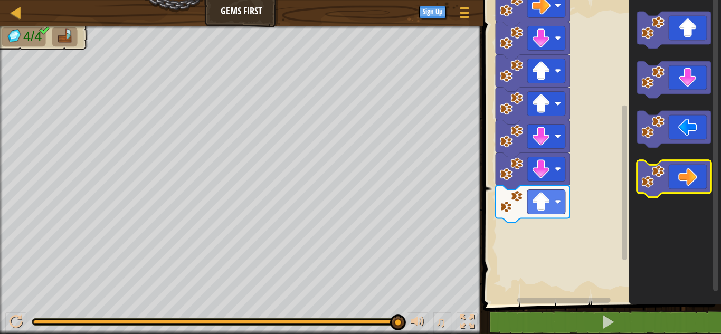
click at [646, 189] on icon "Blockly Workspace" at bounding box center [674, 178] width 74 height 37
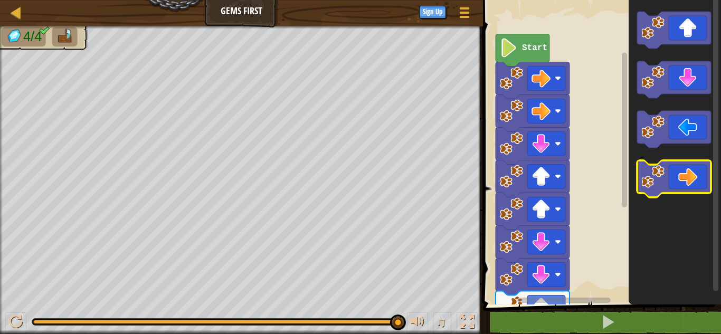
click at [656, 171] on image "Blockly Workspace" at bounding box center [652, 176] width 23 height 23
click at [670, 180] on icon "Blockly Workspace" at bounding box center [674, 178] width 74 height 37
click at [668, 175] on icon "Blockly Workspace" at bounding box center [674, 178] width 74 height 37
click at [609, 137] on rect "Blockly Workspace" at bounding box center [600, 150] width 241 height 310
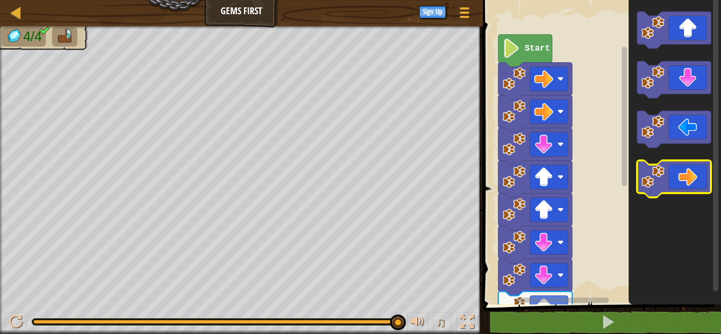
click at [671, 189] on icon "Blockly Workspace" at bounding box center [674, 178] width 74 height 37
click at [706, 187] on icon "Blockly Workspace" at bounding box center [674, 178] width 74 height 37
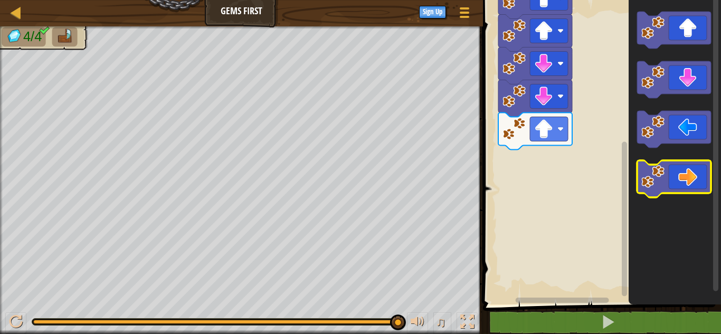
click at [650, 189] on icon "Blockly Workspace" at bounding box center [674, 178] width 74 height 37
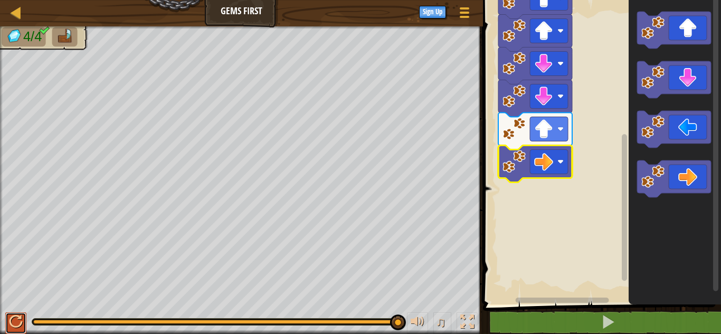
click at [15, 325] on div at bounding box center [16, 322] width 14 height 14
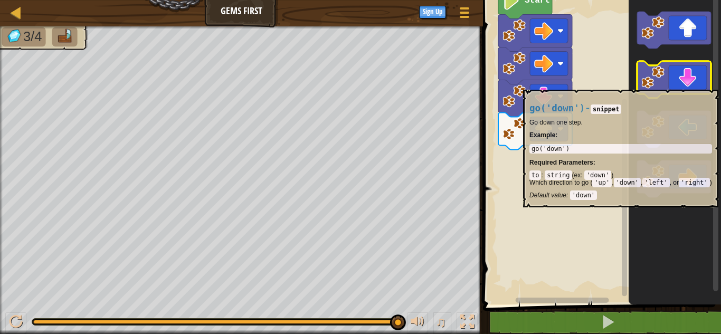
click at [688, 84] on icon "Blockly Workspace" at bounding box center [674, 79] width 74 height 37
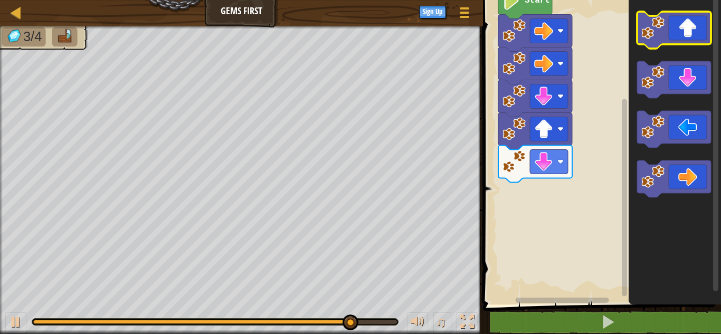
click at [673, 31] on icon "Blockly Workspace" at bounding box center [674, 30] width 74 height 37
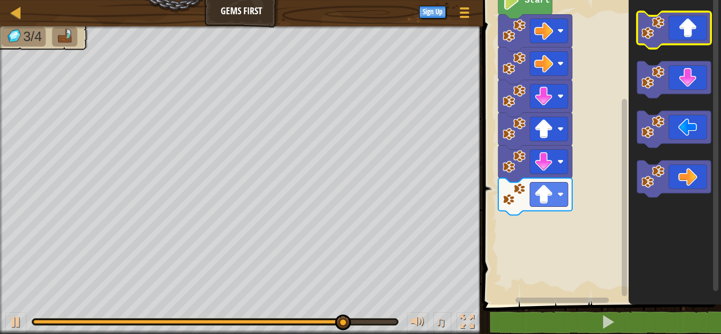
click at [682, 23] on icon "Blockly Workspace" at bounding box center [674, 30] width 74 height 37
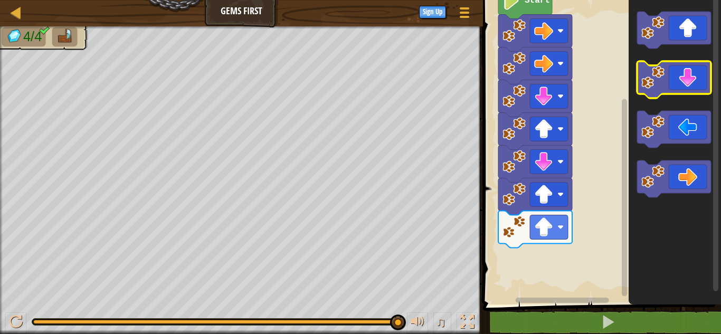
click at [684, 77] on icon "Blockly Workspace" at bounding box center [674, 79] width 74 height 37
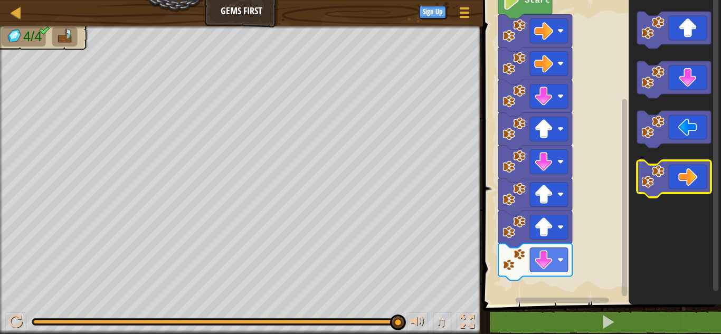
click at [683, 185] on icon "Blockly Workspace" at bounding box center [674, 178] width 74 height 37
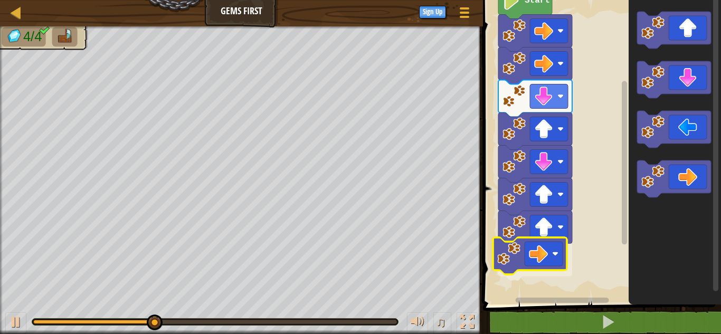
click at [546, 252] on div "Start" at bounding box center [600, 150] width 241 height 310
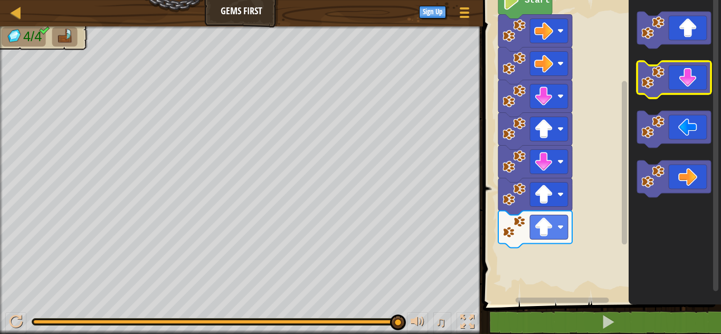
click at [668, 83] on icon "Blockly Workspace" at bounding box center [674, 79] width 74 height 37
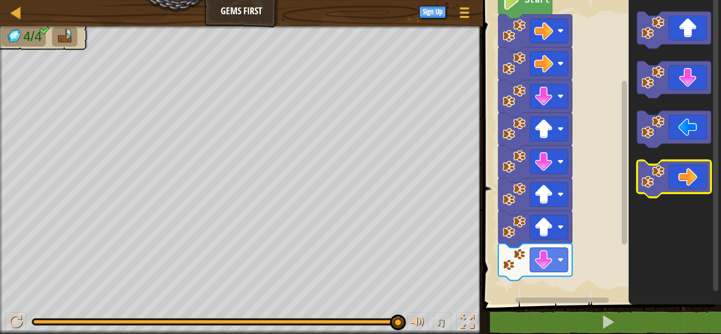
click at [709, 191] on icon "Blockly Workspace" at bounding box center [674, 178] width 74 height 37
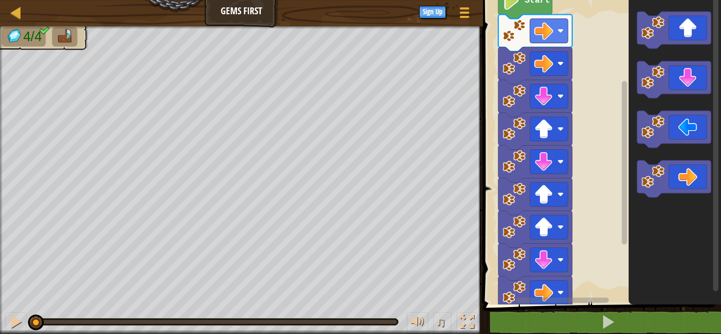
click at [21, 226] on div "4/4 ♫ Turtle" at bounding box center [360, 180] width 721 height 308
click at [14, 323] on div at bounding box center [16, 322] width 14 height 14
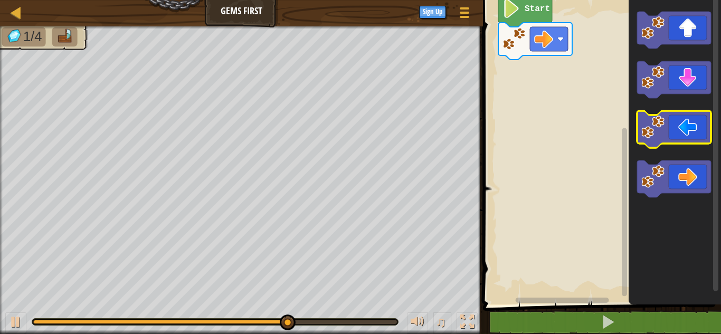
click at [699, 120] on icon "Blockly Workspace" at bounding box center [674, 129] width 74 height 37
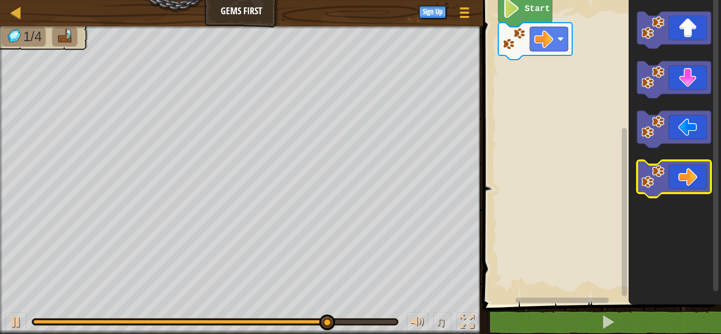
click at [694, 176] on icon "Blockly Workspace" at bounding box center [674, 178] width 74 height 37
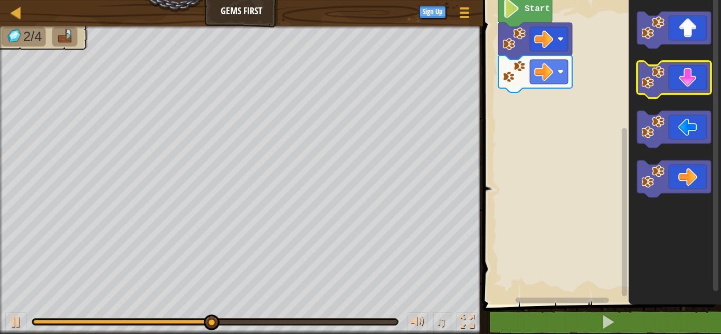
click at [685, 75] on icon "Blockly Workspace" at bounding box center [674, 79] width 74 height 37
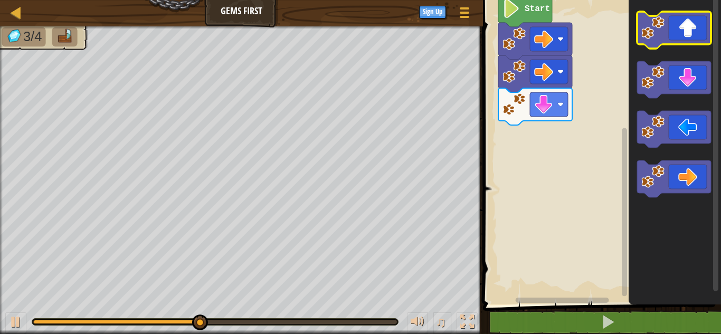
click at [686, 30] on icon "Blockly Workspace" at bounding box center [674, 30] width 74 height 37
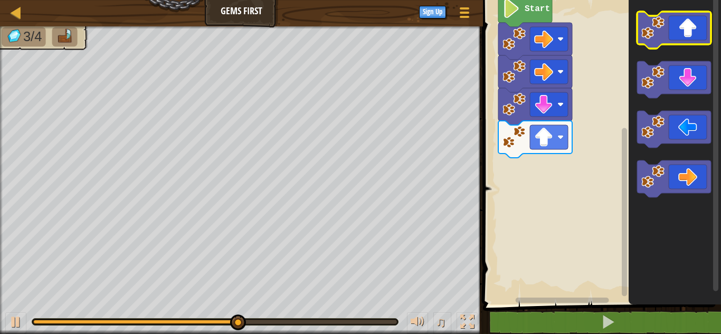
click at [686, 32] on icon "Blockly Workspace" at bounding box center [674, 30] width 74 height 37
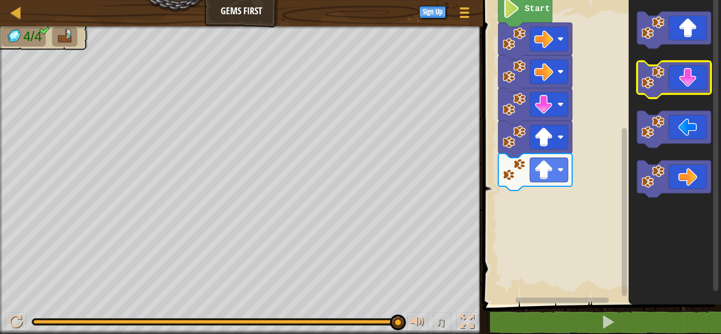
click at [670, 71] on icon "Blockly Workspace" at bounding box center [674, 79] width 74 height 37
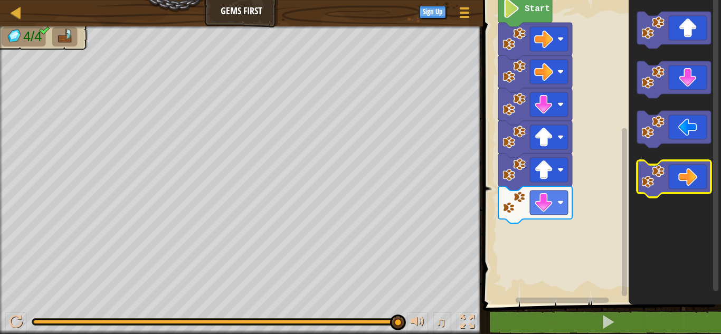
click at [679, 175] on icon "Blockly Workspace" at bounding box center [674, 178] width 74 height 37
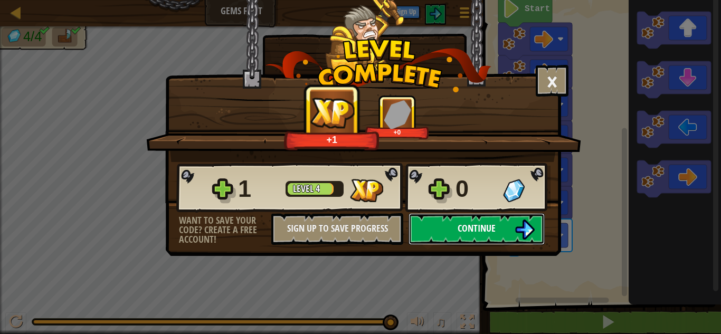
click at [449, 228] on button "Continue" at bounding box center [477, 229] width 136 height 32
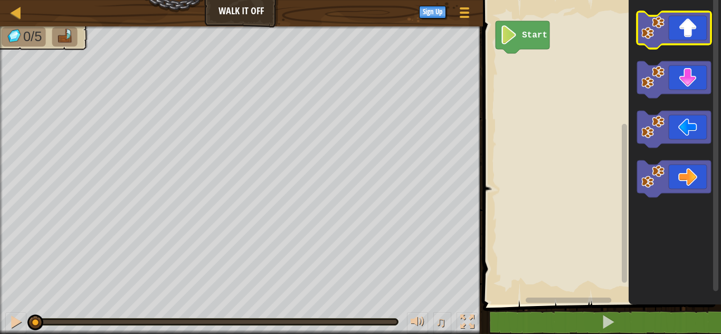
click at [687, 22] on icon "Blockly Workspace" at bounding box center [674, 30] width 74 height 37
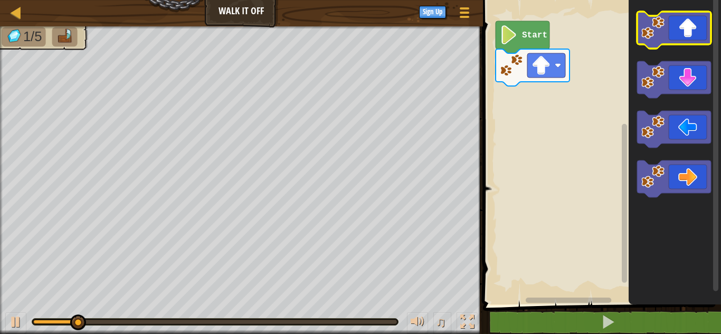
click at [686, 21] on icon "Blockly Workspace" at bounding box center [674, 30] width 74 height 37
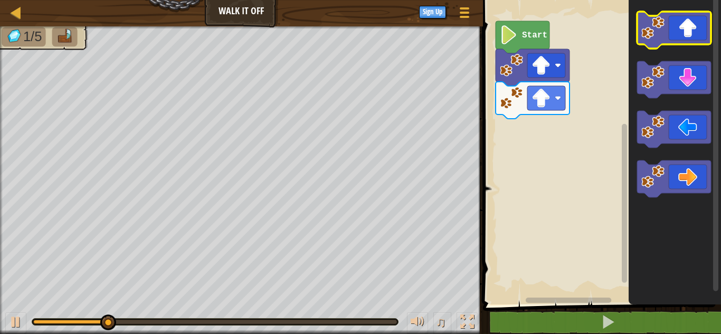
click at [686, 21] on icon "Blockly Workspace" at bounding box center [674, 30] width 74 height 37
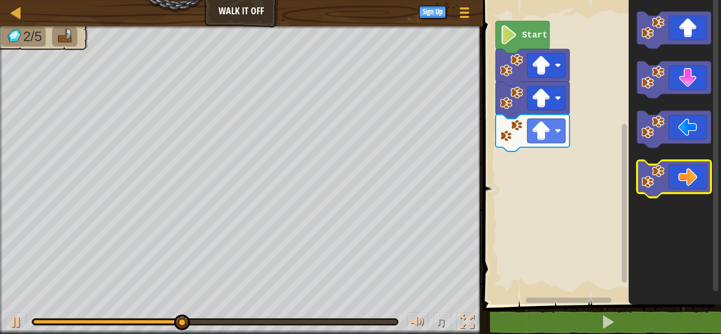
click at [683, 177] on icon "Blockly Workspace" at bounding box center [674, 178] width 74 height 37
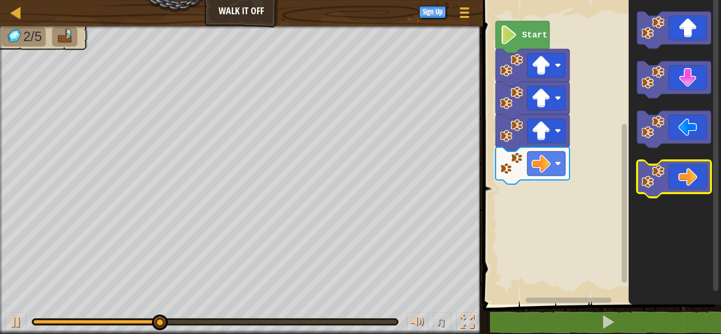
click at [683, 177] on icon "Blockly Workspace" at bounding box center [674, 178] width 74 height 37
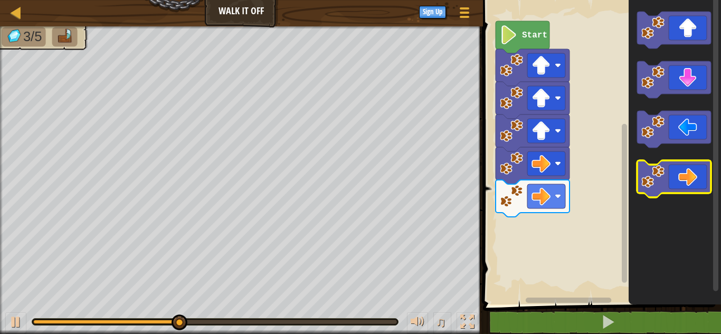
click at [683, 177] on icon "Blockly Workspace" at bounding box center [674, 178] width 74 height 37
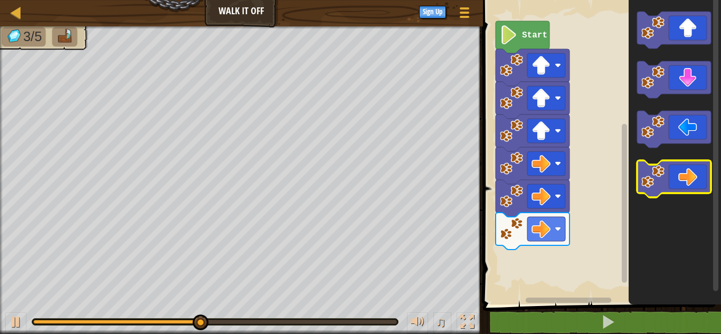
click at [683, 177] on icon "Blockly Workspace" at bounding box center [674, 178] width 74 height 37
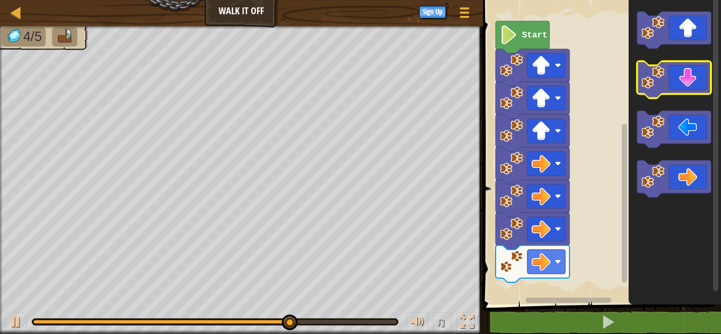
click at [706, 81] on icon "Blockly Workspace" at bounding box center [674, 79] width 74 height 37
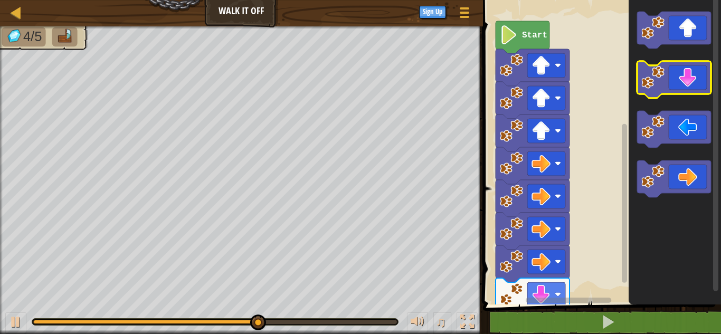
click at [705, 81] on icon "Blockly Workspace" at bounding box center [674, 79] width 74 height 37
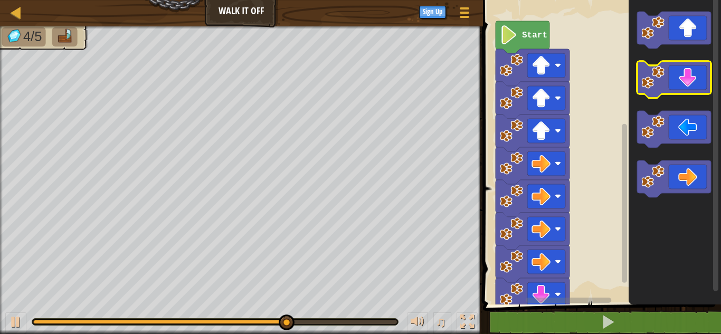
click at [704, 82] on icon "Blockly Workspace" at bounding box center [674, 79] width 74 height 37
click at [702, 84] on icon "Blockly Workspace" at bounding box center [674, 79] width 74 height 37
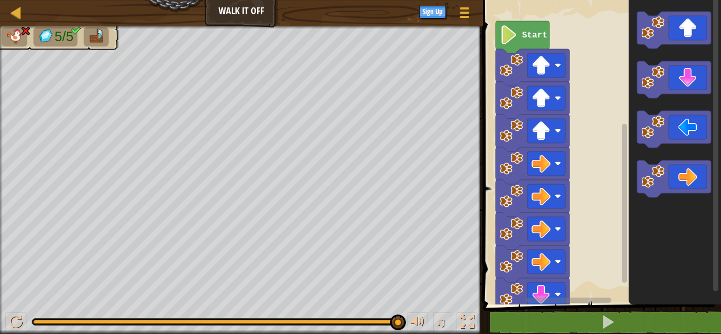
click at [580, 241] on rect "Blockly Workspace" at bounding box center [600, 150] width 241 height 310
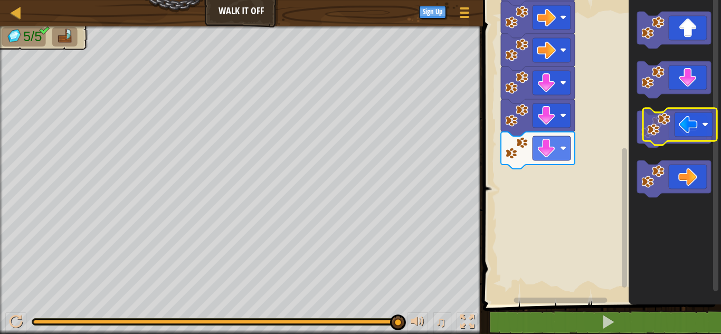
click at [678, 135] on icon "Blockly Workspace" at bounding box center [674, 129] width 74 height 37
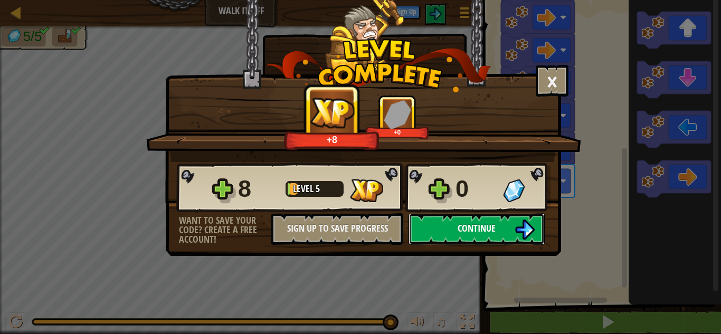
click at [475, 230] on span "Continue" at bounding box center [477, 228] width 38 height 13
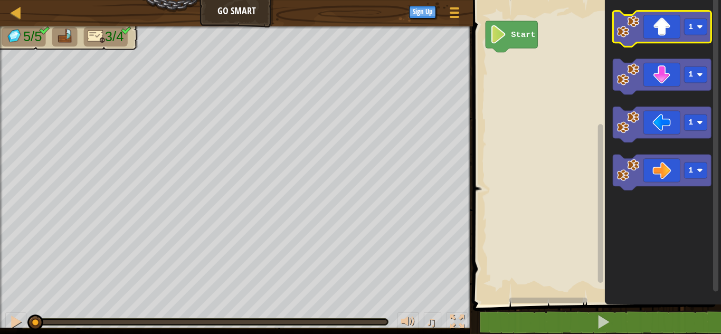
click at [678, 17] on icon "Blockly Workspace" at bounding box center [662, 29] width 98 height 36
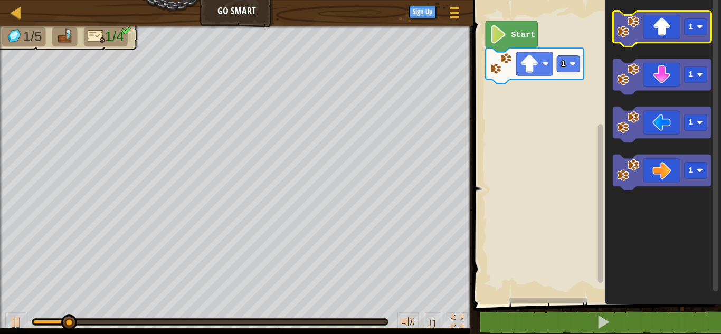
click at [678, 16] on icon "Blockly Workspace" at bounding box center [662, 29] width 98 height 36
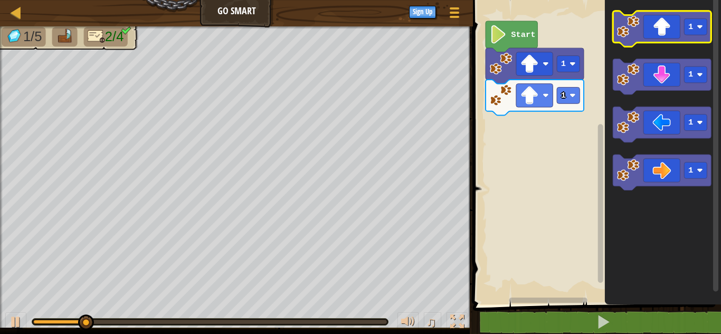
click at [690, 15] on icon "Blockly Workspace" at bounding box center [662, 29] width 98 height 36
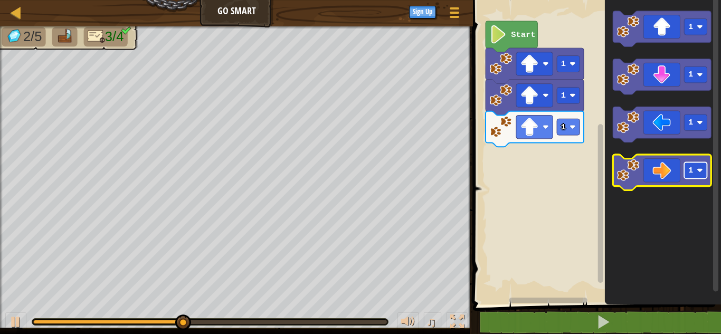
click at [693, 173] on g "1" at bounding box center [696, 170] width 23 height 16
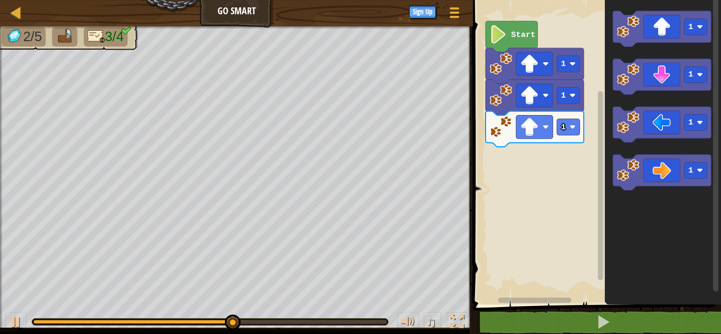
click at [720, 184] on rect "Blockly Workspace" at bounding box center [716, 149] width 8 height 307
click at [721, 182] on icon "Blockly Workspace" at bounding box center [663, 150] width 116 height 310
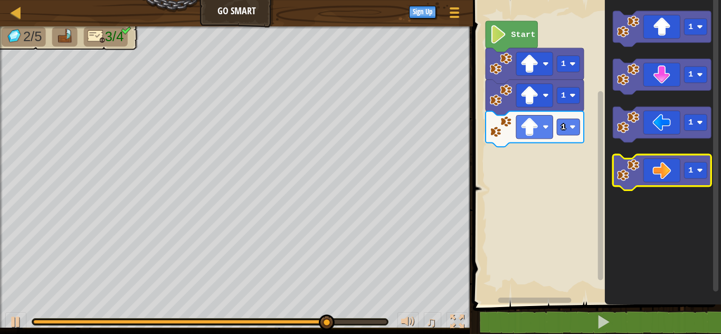
click at [654, 167] on icon "Blockly Workspace" at bounding box center [662, 173] width 98 height 36
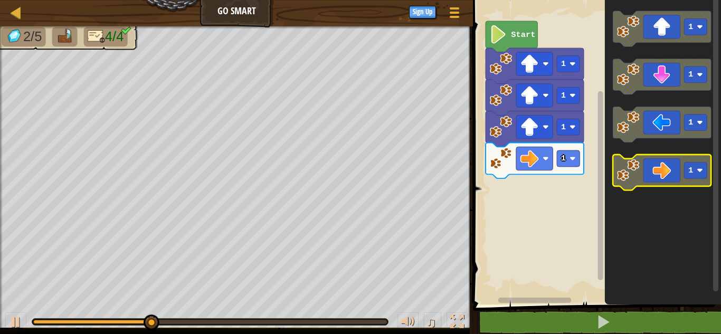
click at [668, 167] on icon "Blockly Workspace" at bounding box center [662, 173] width 98 height 36
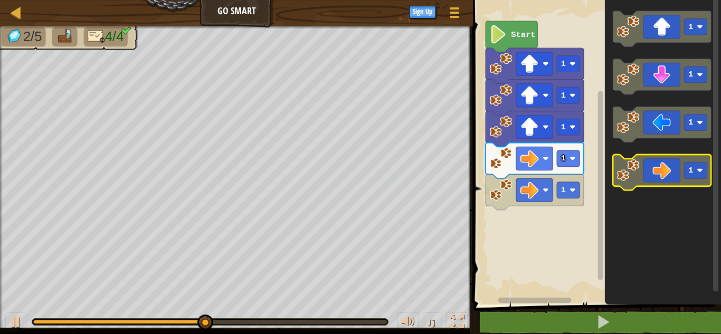
click at [687, 165] on g "1" at bounding box center [662, 173] width 98 height 36
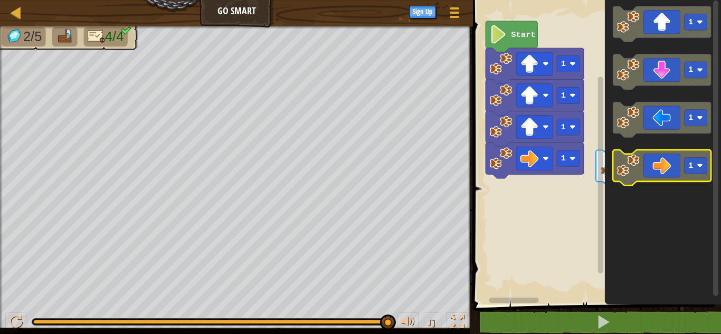
click at [651, 163] on icon "Blockly Workspace" at bounding box center [662, 168] width 98 height 36
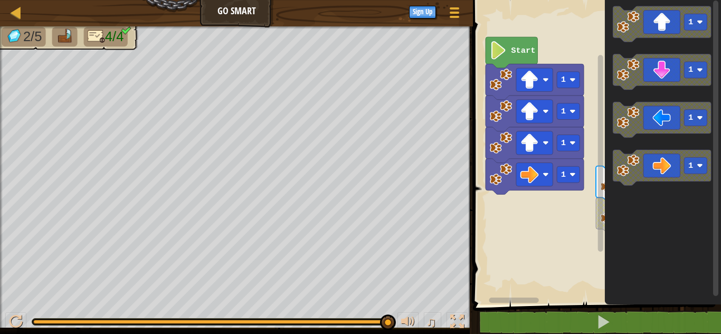
click at [587, 192] on div "Start 1 1 1 1 1 1 1 1 1 1" at bounding box center [595, 150] width 251 height 310
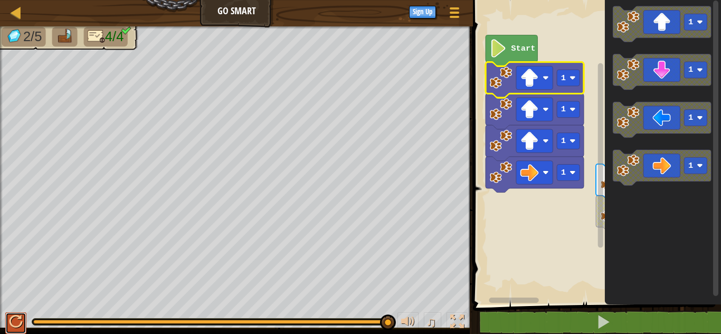
click at [20, 329] on div at bounding box center [16, 322] width 14 height 14
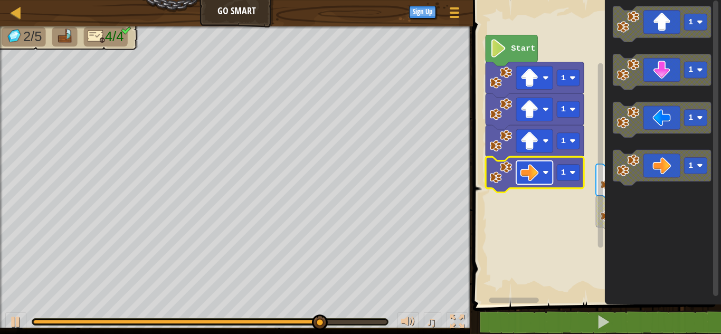
click at [553, 181] on rect "Blockly Workspace" at bounding box center [534, 172] width 36 height 23
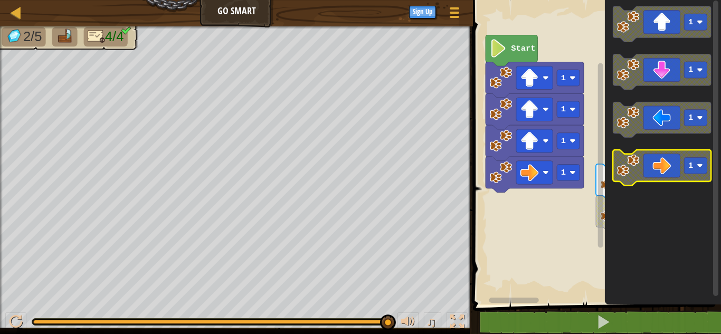
click at [619, 154] on icon "Blockly Workspace" at bounding box center [662, 168] width 98 height 36
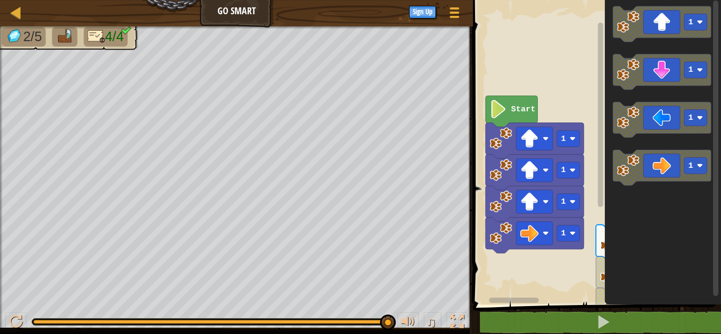
click at [585, 211] on div "1 1 1 Start 1 1 1 1 1 1 1 1" at bounding box center [595, 150] width 251 height 310
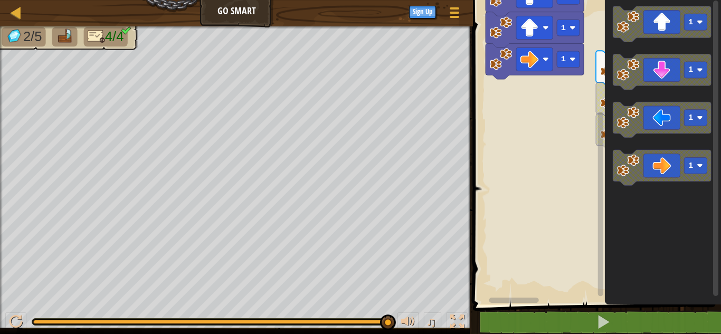
click at [589, 236] on div "1 1 1 Start 1 1 1 1 1 1 1 1" at bounding box center [595, 150] width 251 height 310
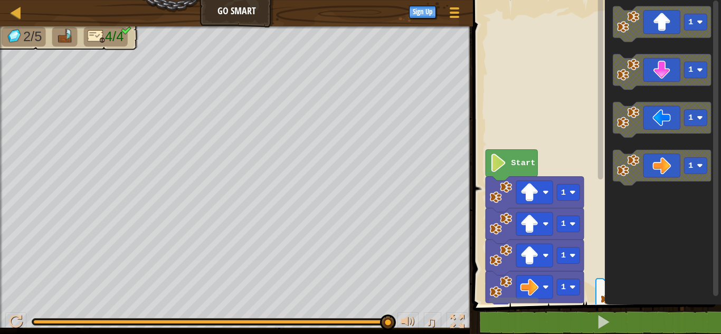
click at [595, 72] on div "1 1 1 Start 1 1 1 1 1 1 1 1" at bounding box center [595, 150] width 251 height 310
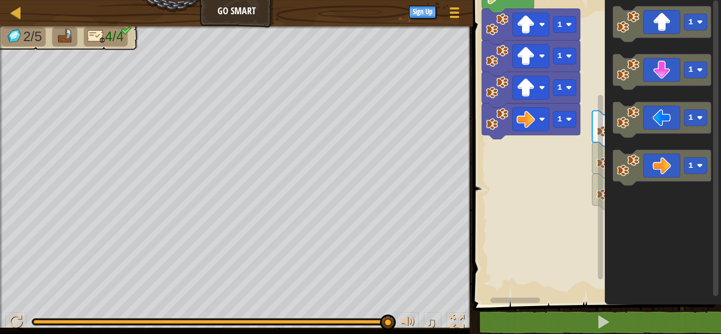
click at [562, 0] on html "Map Go Smart Game Menu Sign Up 1 הההההההההההההההההההההההההההההההההההההההההההההה…" at bounding box center [360, 0] width 721 height 0
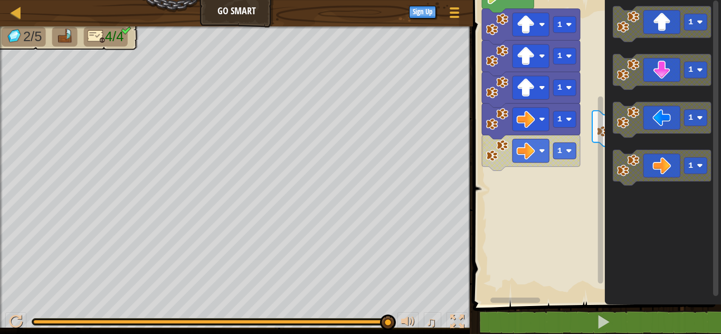
click at [585, 130] on div "1 Start 1 1 1 1 1 1 1 1 1" at bounding box center [595, 150] width 251 height 310
click at [599, 127] on rect "Blockly Workspace" at bounding box center [600, 190] width 5 height 187
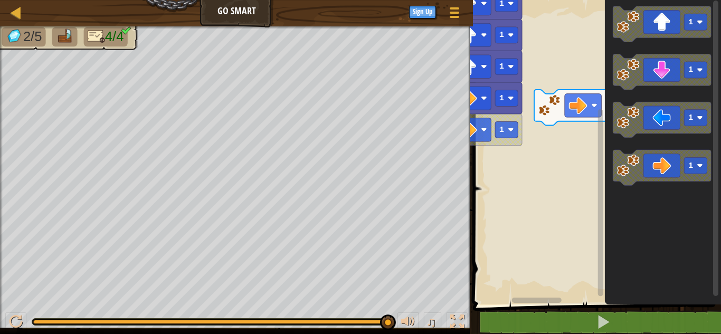
click at [529, 140] on rect "Blockly Workspace" at bounding box center [595, 150] width 251 height 310
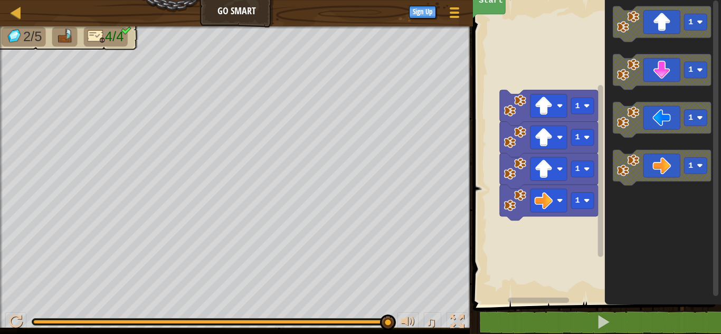
click at [550, 34] on rect "Blockly Workspace" at bounding box center [595, 150] width 251 height 310
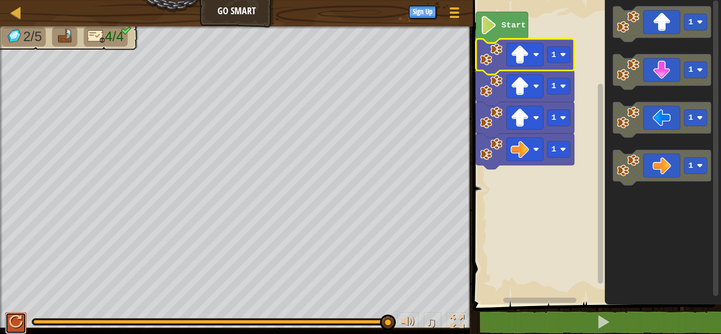
click at [18, 326] on div at bounding box center [16, 322] width 14 height 14
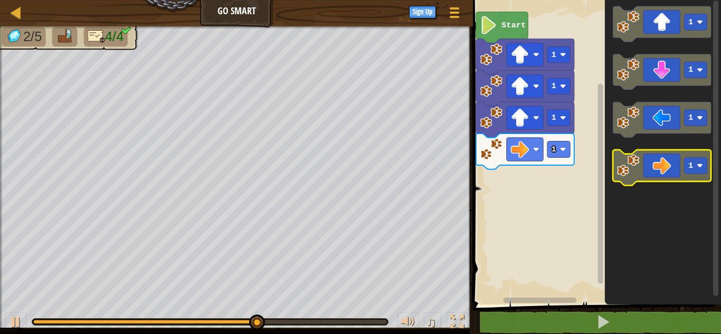
click at [650, 171] on icon "Blockly Workspace" at bounding box center [662, 168] width 98 height 36
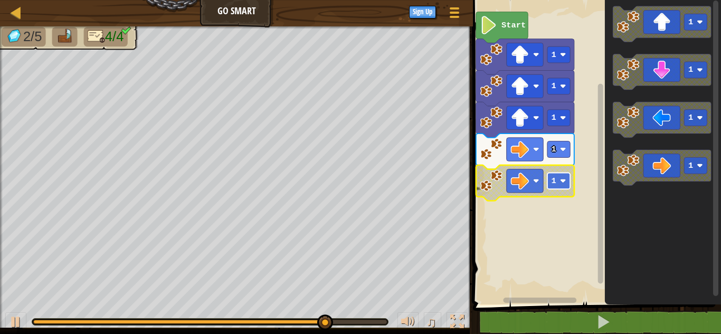
click at [548, 178] on rect "Blockly Workspace" at bounding box center [558, 181] width 23 height 16
click at [529, 168] on icon "Blockly Workspace" at bounding box center [525, 183] width 98 height 36
click at [525, 184] on image "Blockly Workspace" at bounding box center [520, 181] width 18 height 18
click at [525, 288] on rect "Blockly Workspace" at bounding box center [595, 150] width 251 height 310
click at [485, 183] on image "Blockly Workspace" at bounding box center [491, 180] width 22 height 22
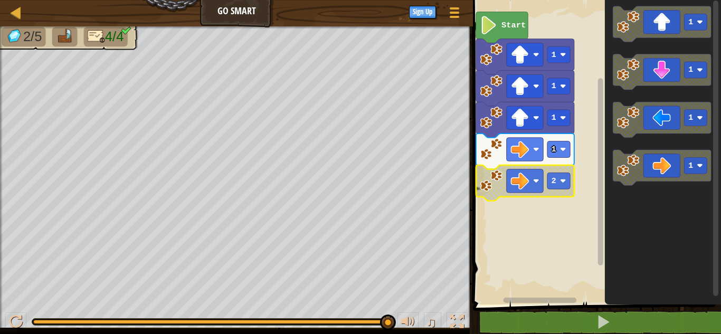
click at [11, 256] on div "2/5 4/4" at bounding box center [236, 176] width 473 height 301
click at [21, 318] on div at bounding box center [16, 322] width 14 height 14
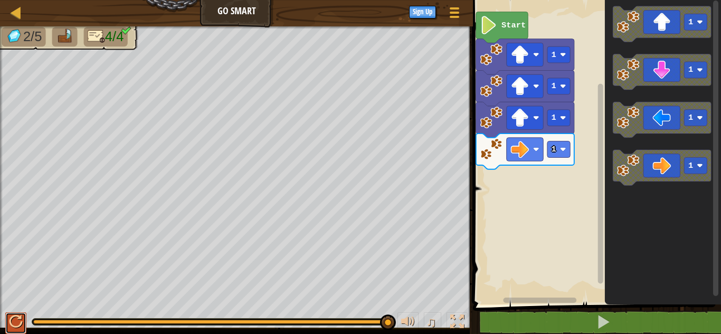
click at [19, 319] on div at bounding box center [16, 322] width 14 height 14
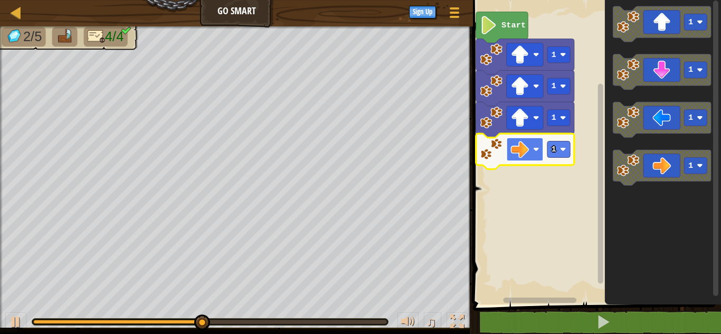
click at [519, 154] on image "Blockly Workspace" at bounding box center [520, 149] width 18 height 18
click at [562, 154] on rect "Blockly Workspace" at bounding box center [558, 149] width 23 height 16
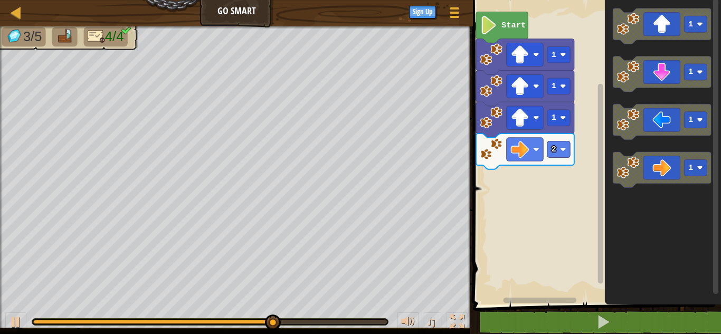
click at [597, 179] on div "Start 1 1 1 2 1 1 1 1" at bounding box center [595, 150] width 251 height 310
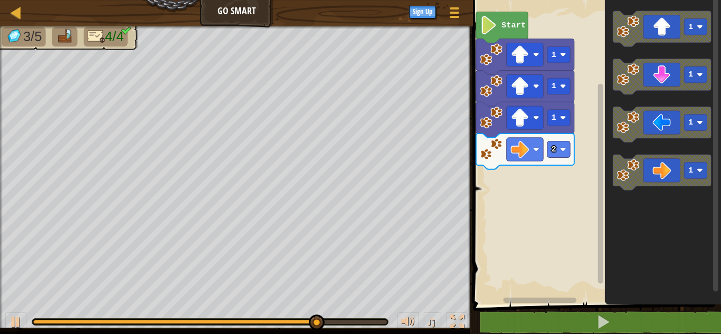
click at [533, 171] on div "Start 1 1 1 2 1 1 1 1" at bounding box center [595, 150] width 251 height 310
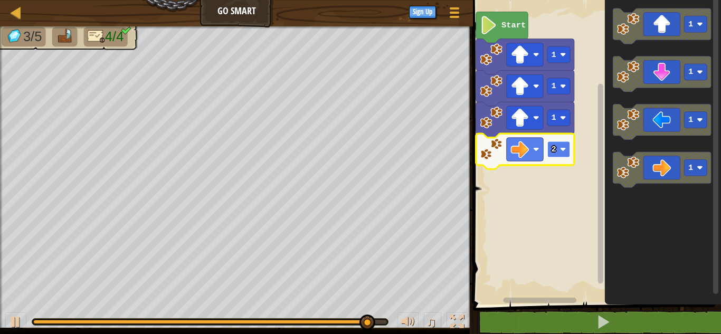
click at [551, 150] on rect "Blockly Workspace" at bounding box center [558, 149] width 23 height 16
click at [533, 152] on rect "Blockly Workspace" at bounding box center [525, 149] width 36 height 23
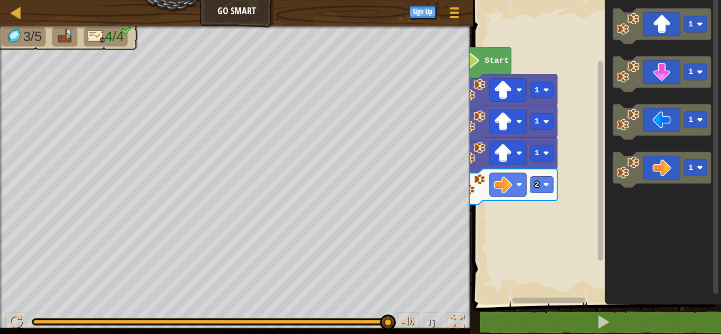
click at [461, 328] on div "Map Go Smart Game Menu Sign Up 1 הההההההההההההההההההההההההההההההההההההההההההההה…" at bounding box center [360, 167] width 721 height 334
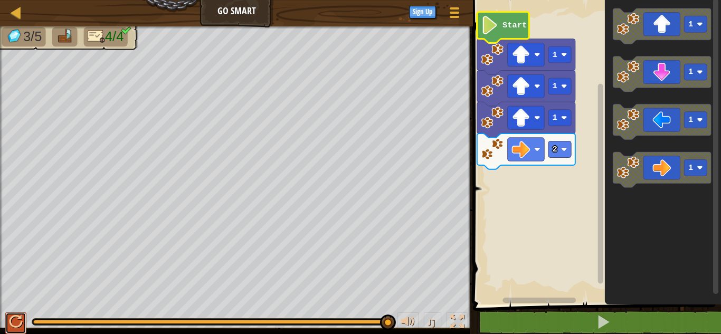
click at [19, 317] on div at bounding box center [16, 322] width 14 height 14
click at [555, 148] on text "2" at bounding box center [555, 150] width 5 height 10
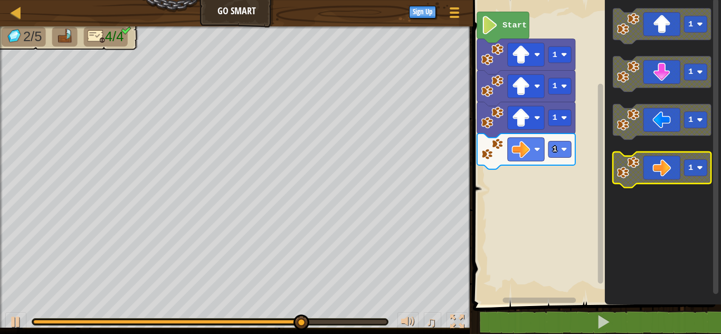
click at [675, 167] on icon "Blockly Workspace" at bounding box center [662, 170] width 98 height 36
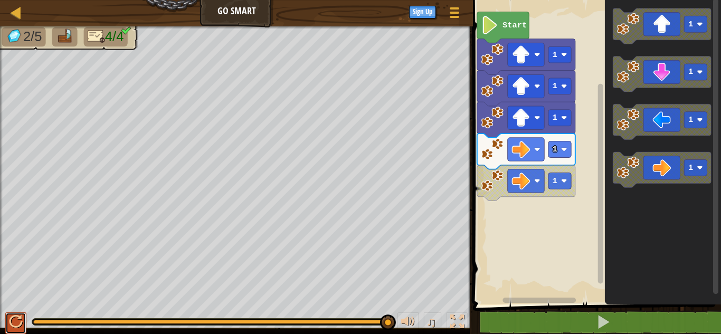
click at [15, 323] on div at bounding box center [16, 322] width 14 height 14
